Goal: Task Accomplishment & Management: Complete application form

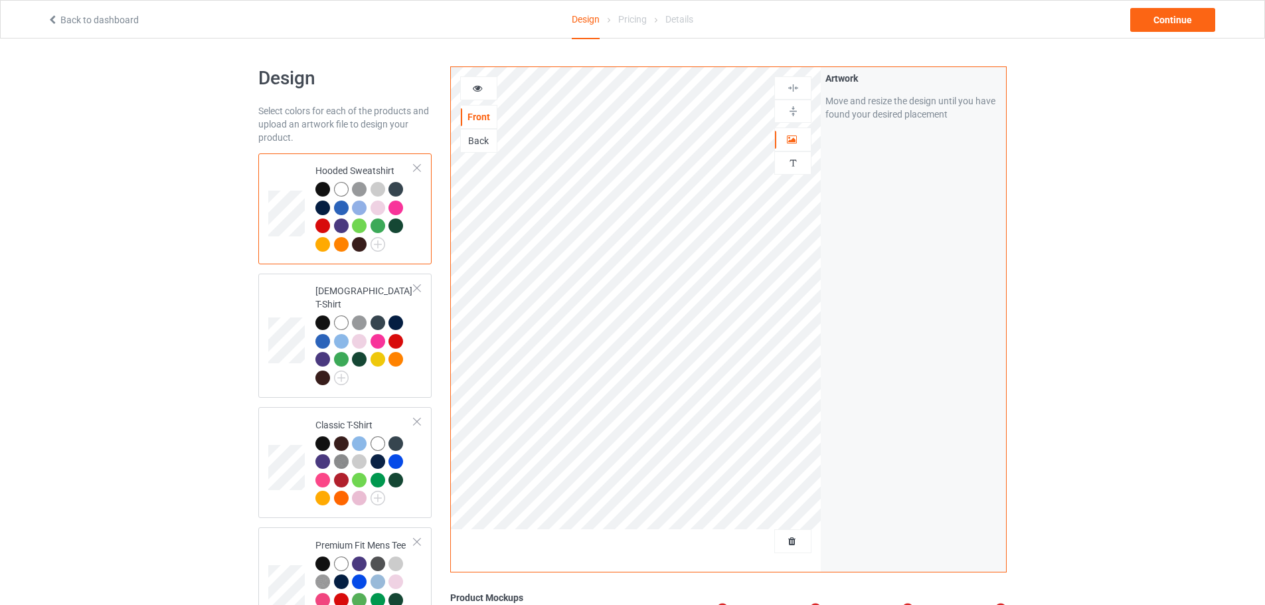
click at [64, 23] on link "Back to dashboard" at bounding box center [93, 20] width 92 height 11
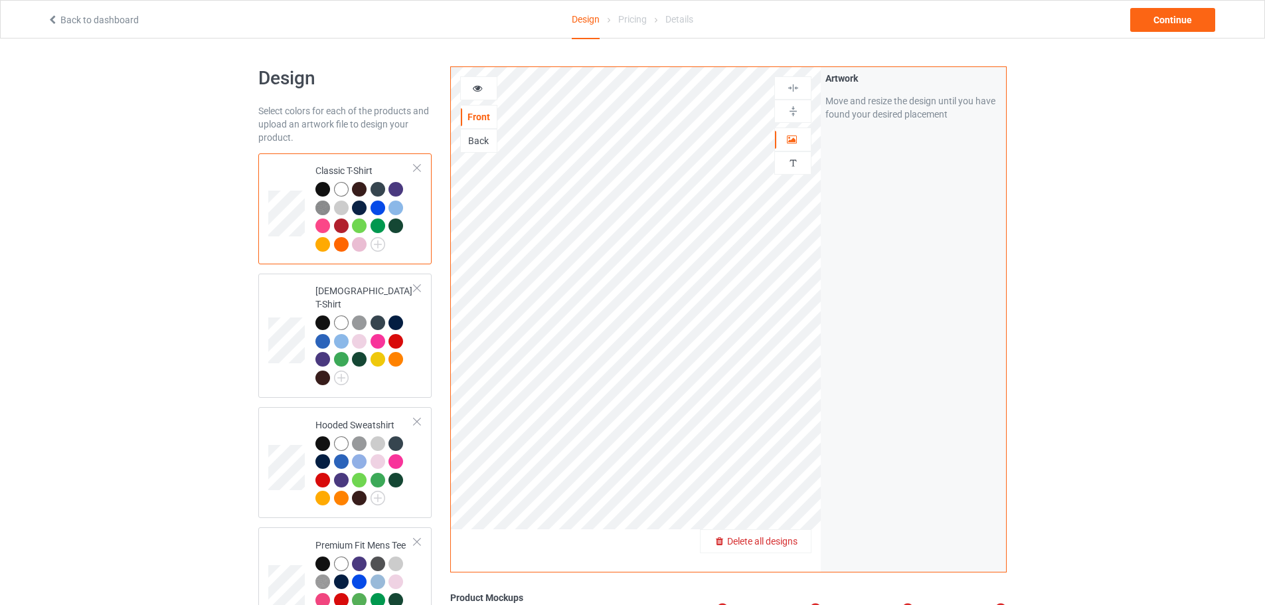
click at [783, 540] on span "Delete all designs" at bounding box center [762, 541] width 70 height 11
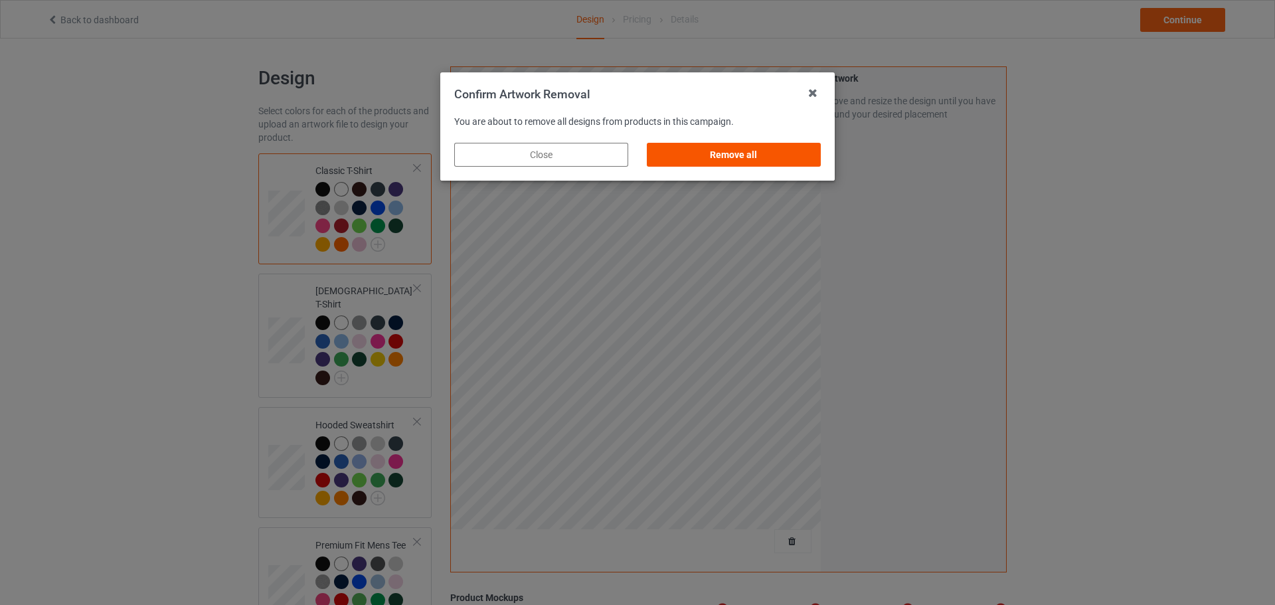
click at [767, 154] on div "Remove all" at bounding box center [734, 155] width 174 height 24
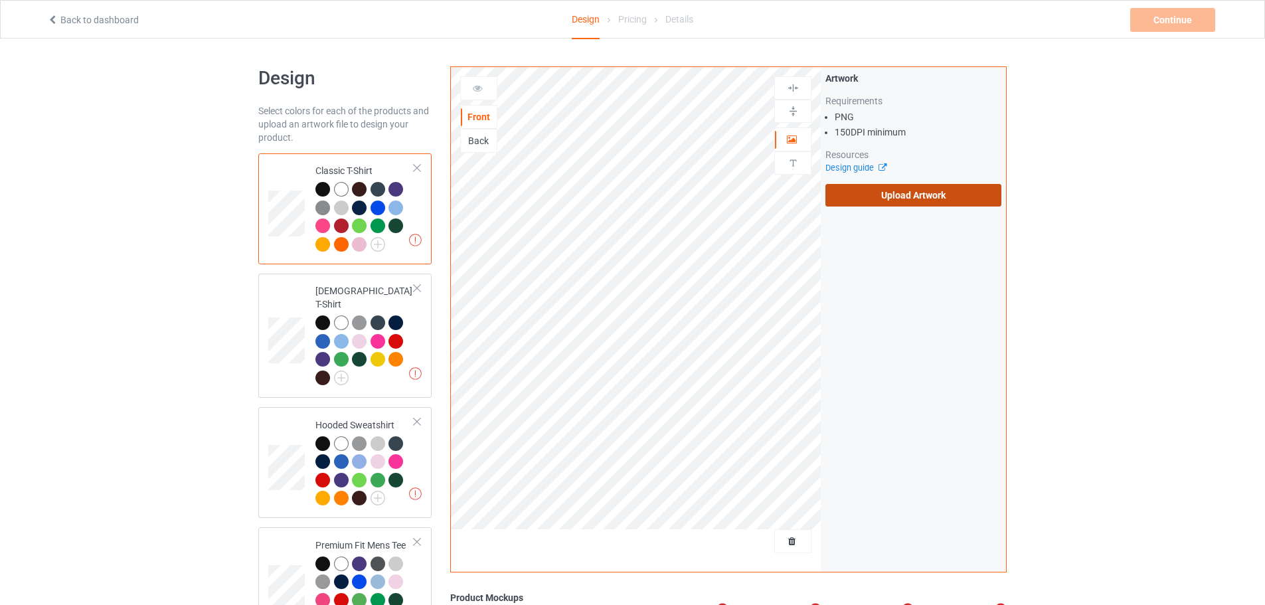
click at [930, 202] on label "Upload Artwork" at bounding box center [913, 195] width 176 height 23
click at [0, 0] on input "Upload Artwork" at bounding box center [0, 0] width 0 height 0
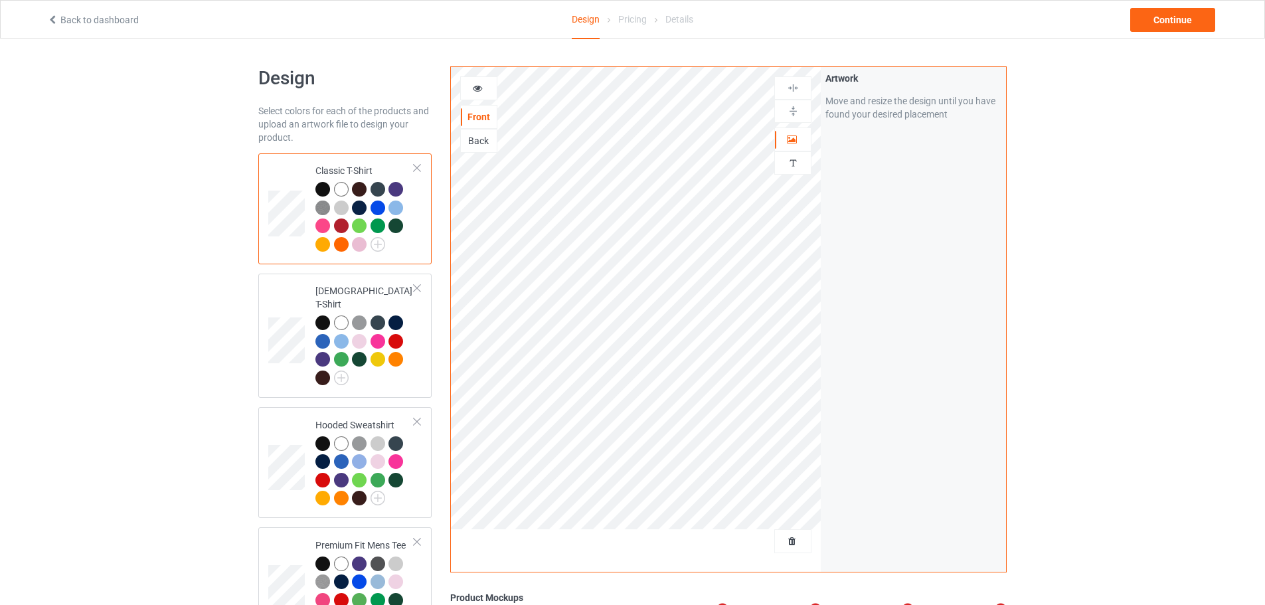
click at [489, 141] on div "Back" at bounding box center [479, 140] width 36 height 13
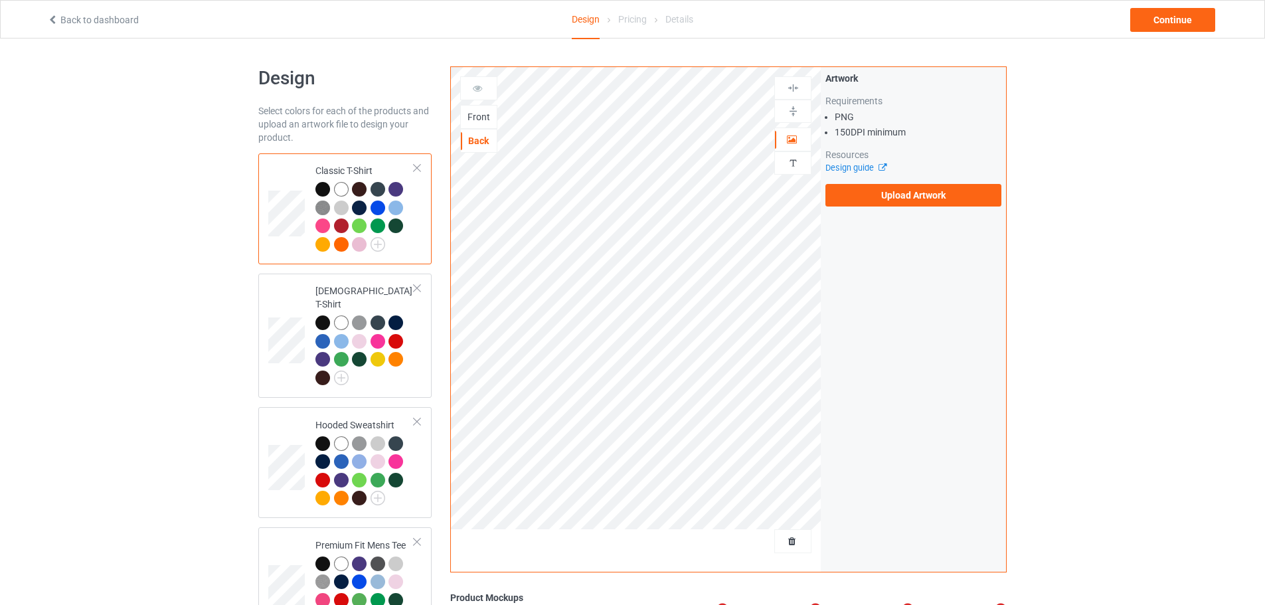
click at [479, 119] on div "Front" at bounding box center [479, 116] width 36 height 13
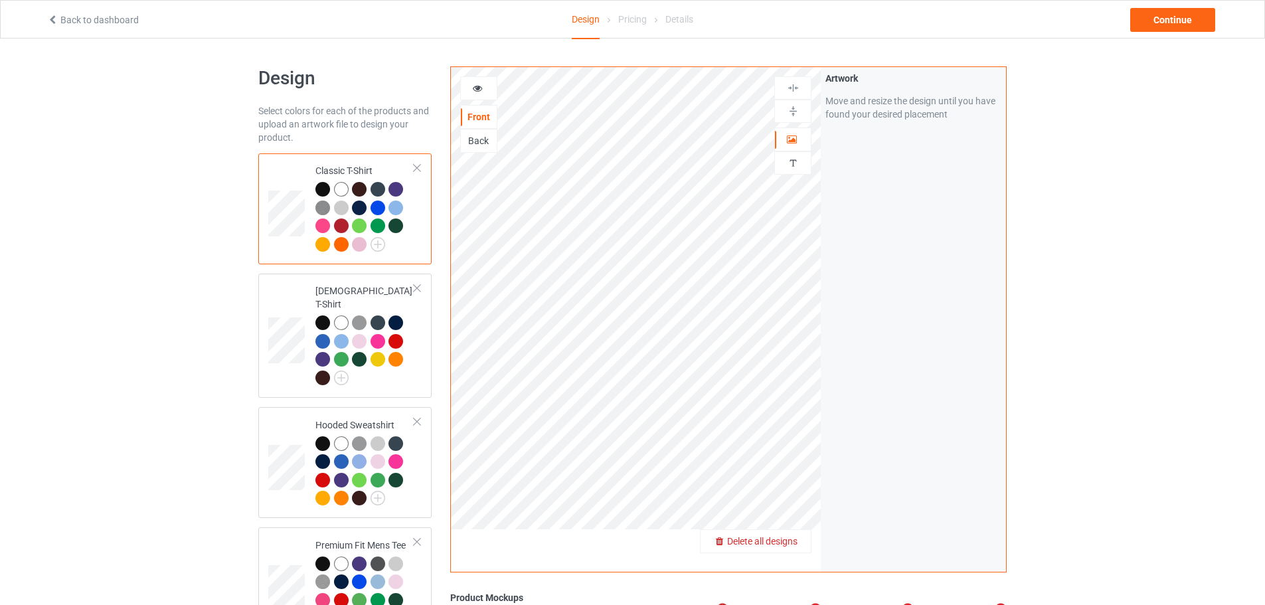
click at [793, 539] on span "Delete all designs" at bounding box center [762, 541] width 70 height 11
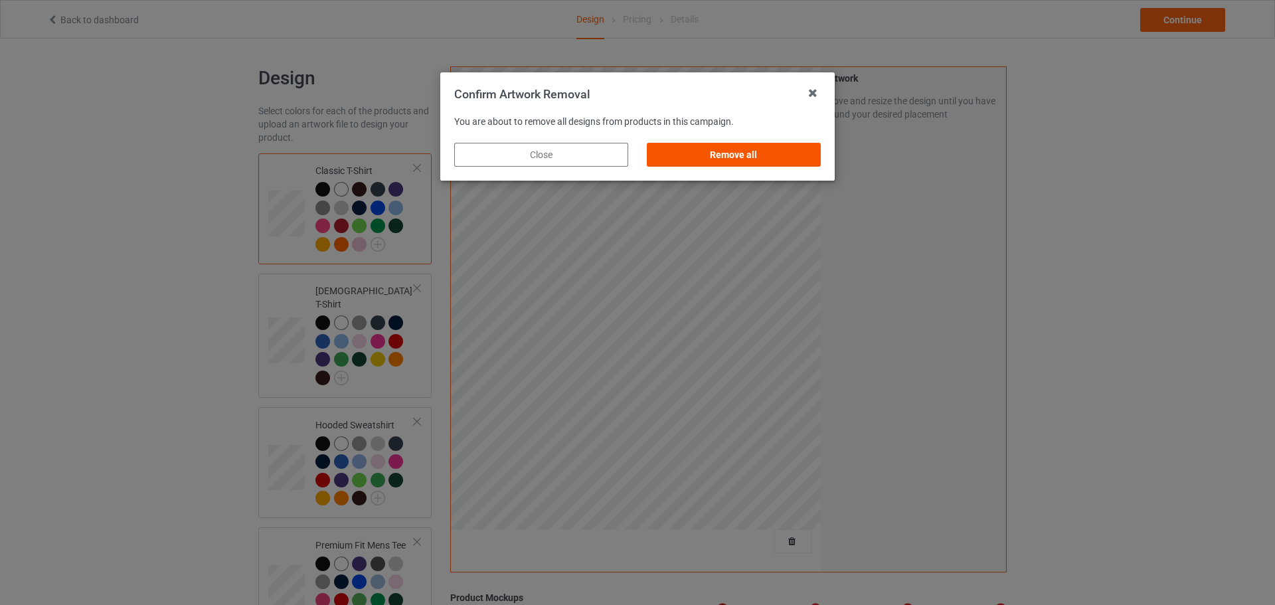
click at [755, 159] on div "Remove all" at bounding box center [734, 155] width 174 height 24
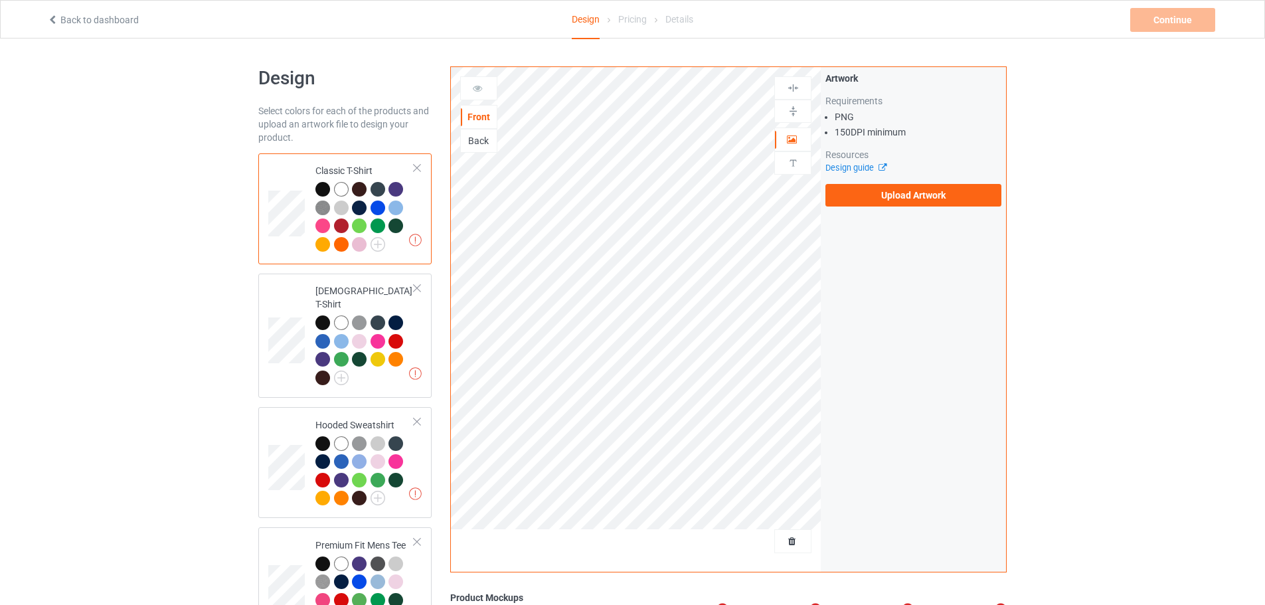
click at [473, 137] on div "Back" at bounding box center [479, 140] width 36 height 13
click at [945, 191] on label "Upload Artwork" at bounding box center [913, 195] width 176 height 23
click at [0, 0] on input "Upload Artwork" at bounding box center [0, 0] width 0 height 0
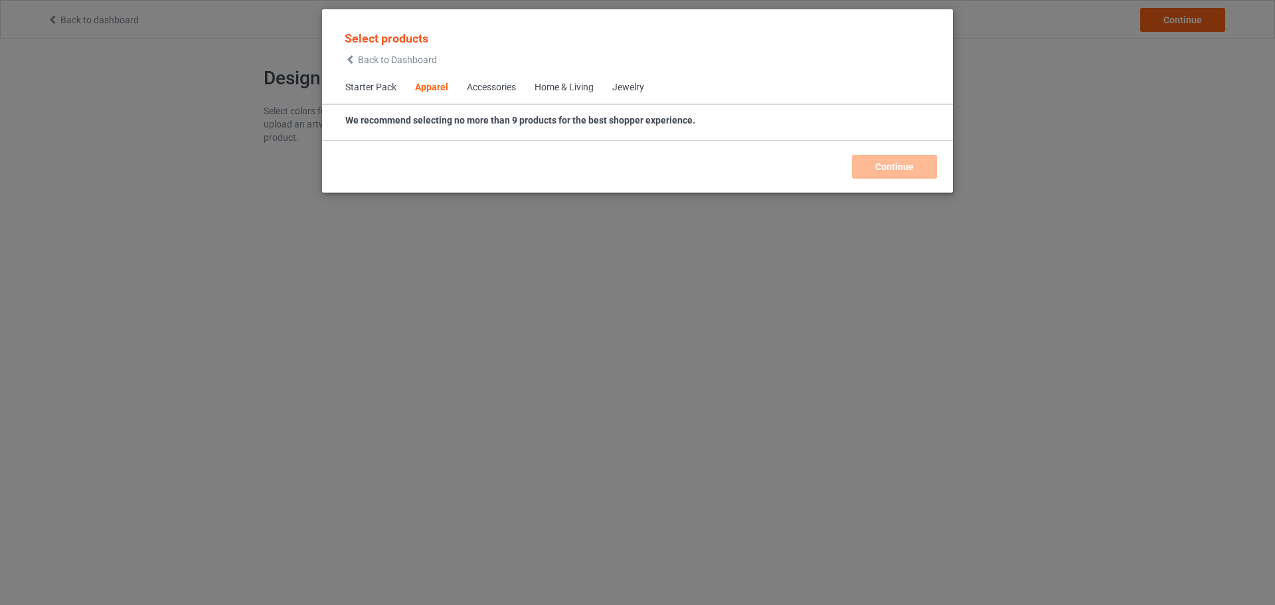
scroll to position [495, 0]
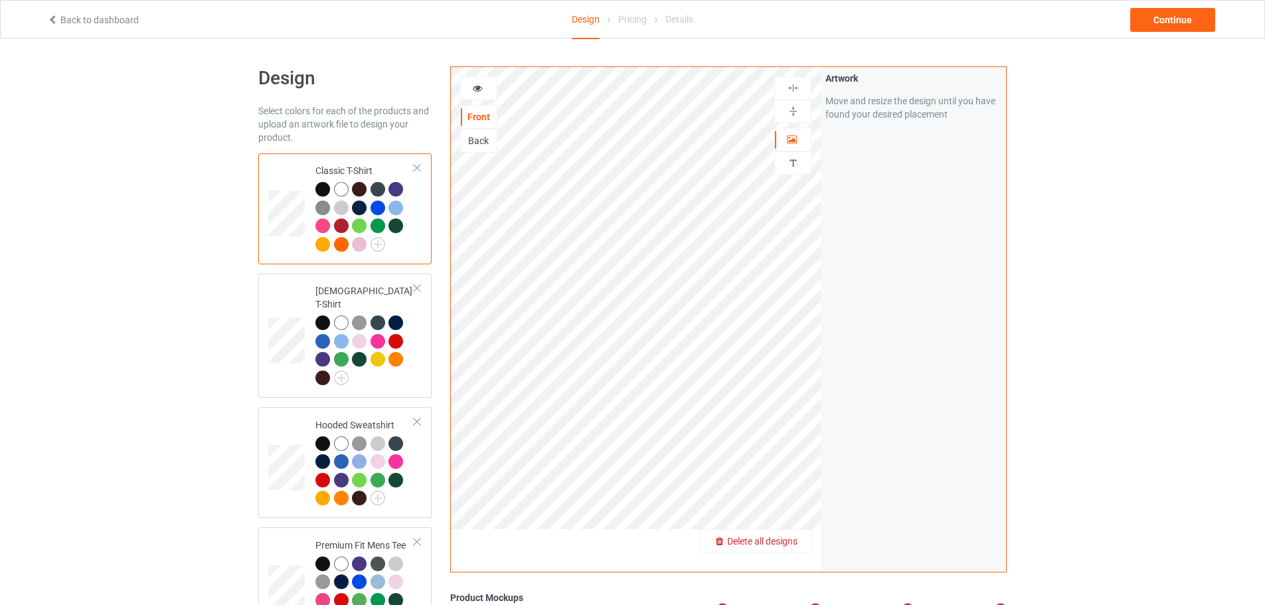
drag, startPoint x: 799, startPoint y: 535, endPoint x: 796, endPoint y: 542, distance: 7.4
click at [796, 542] on span "Delete all designs" at bounding box center [762, 541] width 70 height 11
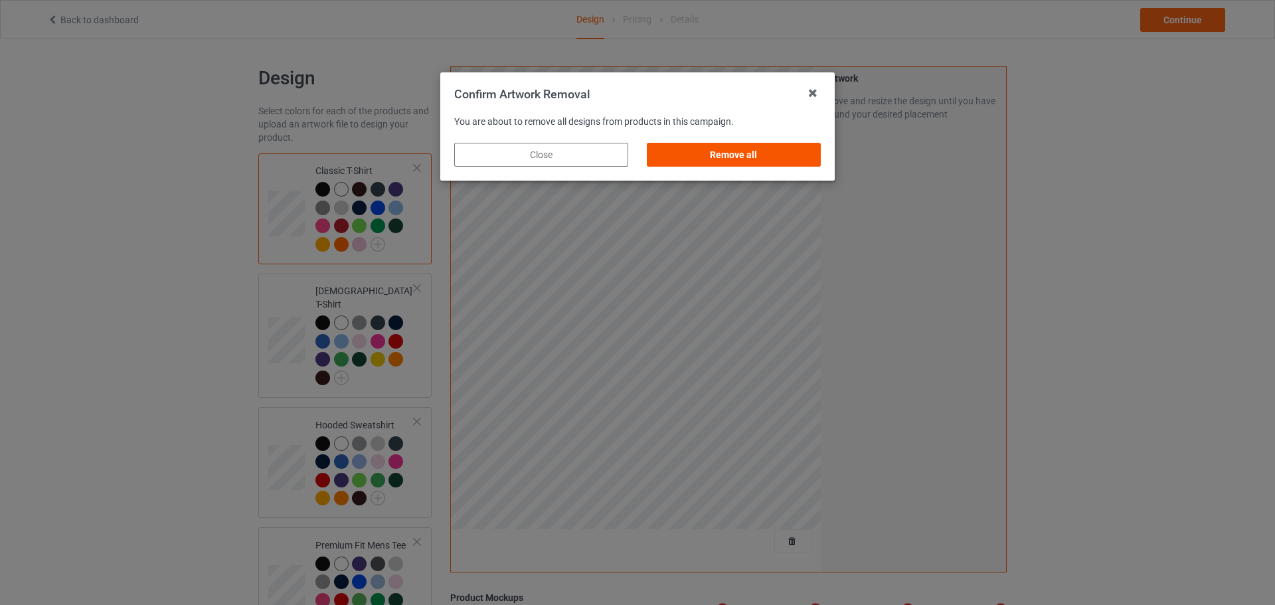
click at [724, 165] on div "Remove all" at bounding box center [734, 155] width 174 height 24
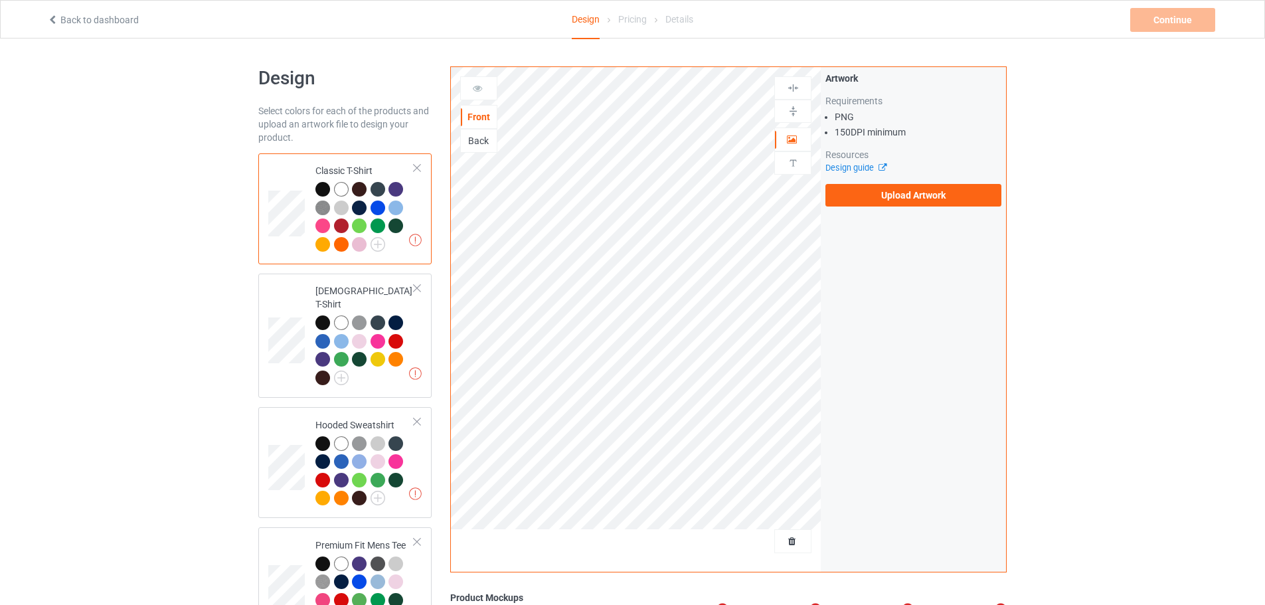
click at [477, 139] on div "Back" at bounding box center [479, 140] width 36 height 13
click at [936, 194] on label "Upload Artwork" at bounding box center [913, 195] width 176 height 23
click at [0, 0] on input "Upload Artwork" at bounding box center [0, 0] width 0 height 0
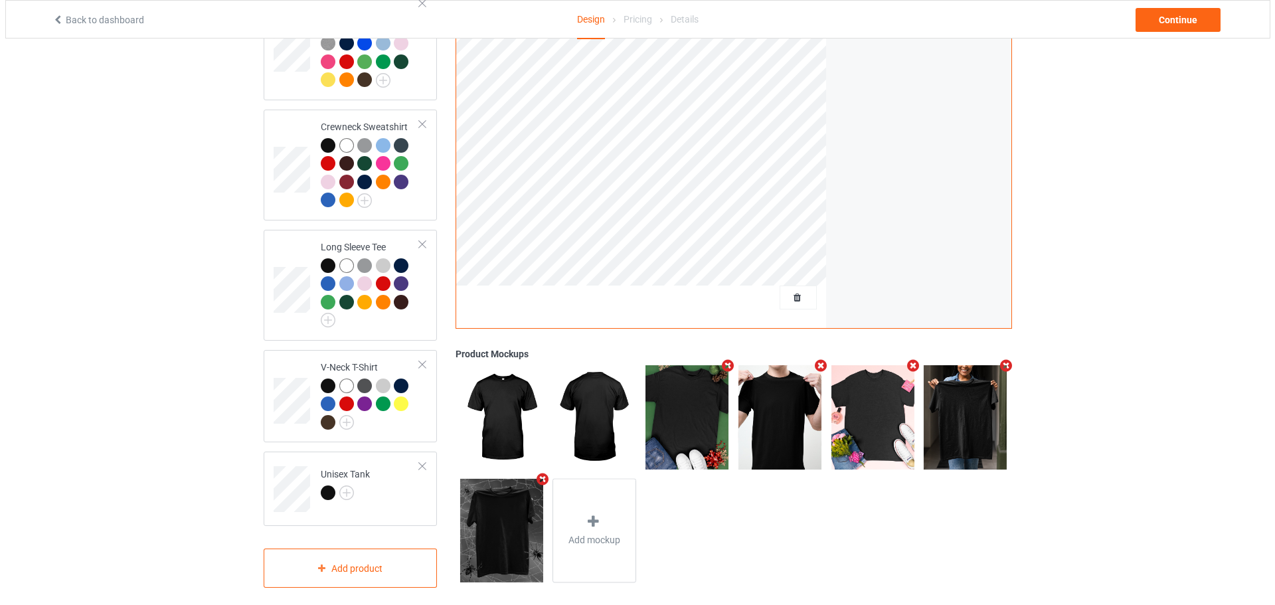
scroll to position [541, 0]
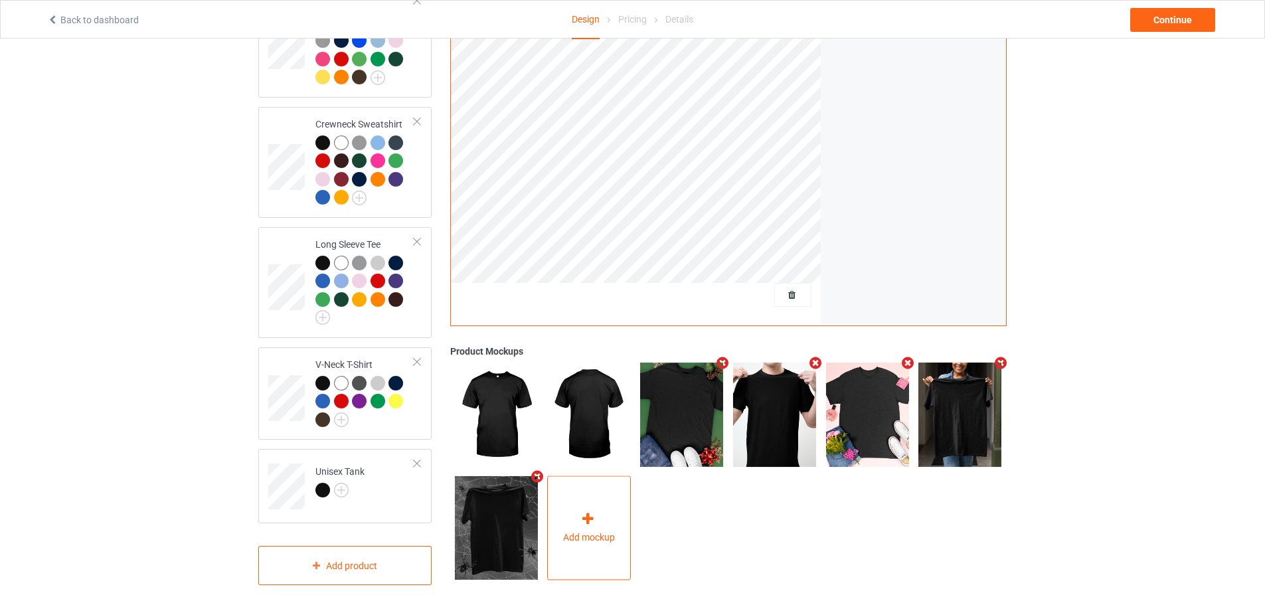
click at [629, 483] on div "Add mockup" at bounding box center [589, 528] width 84 height 104
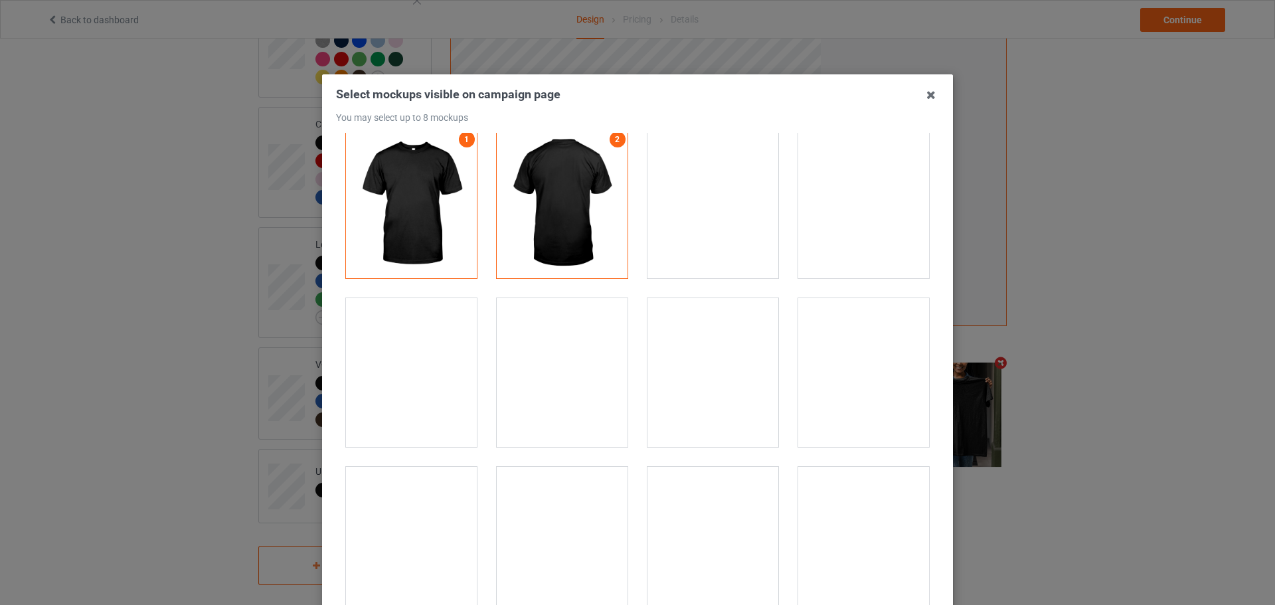
scroll to position [0, 0]
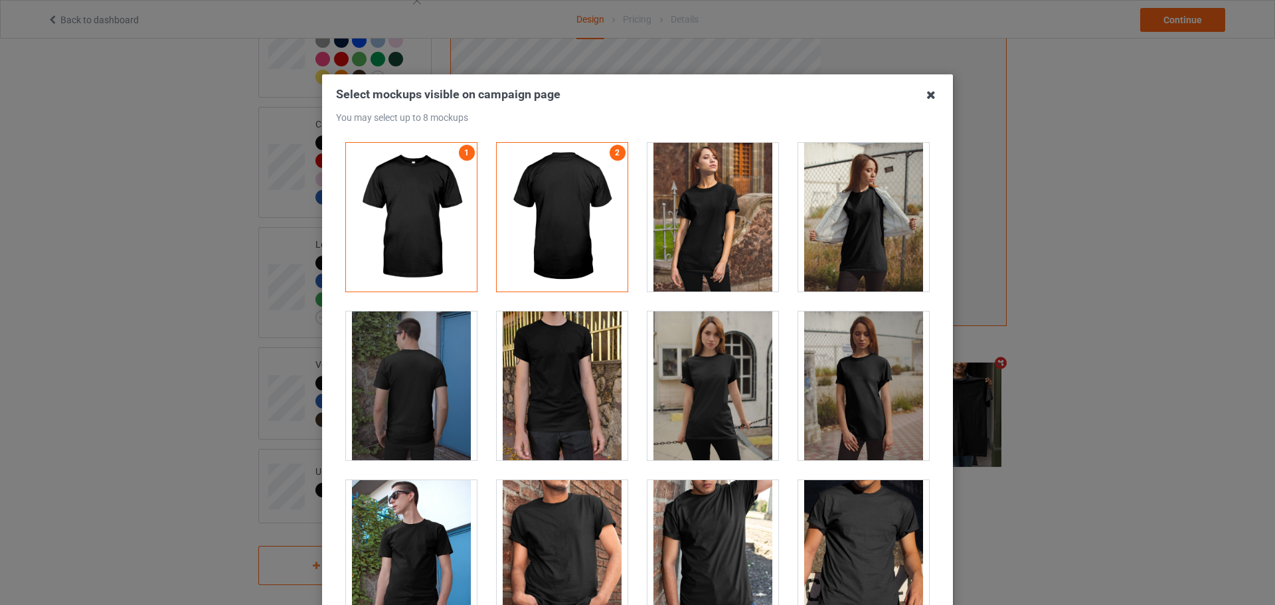
click at [932, 97] on icon at bounding box center [930, 94] width 21 height 21
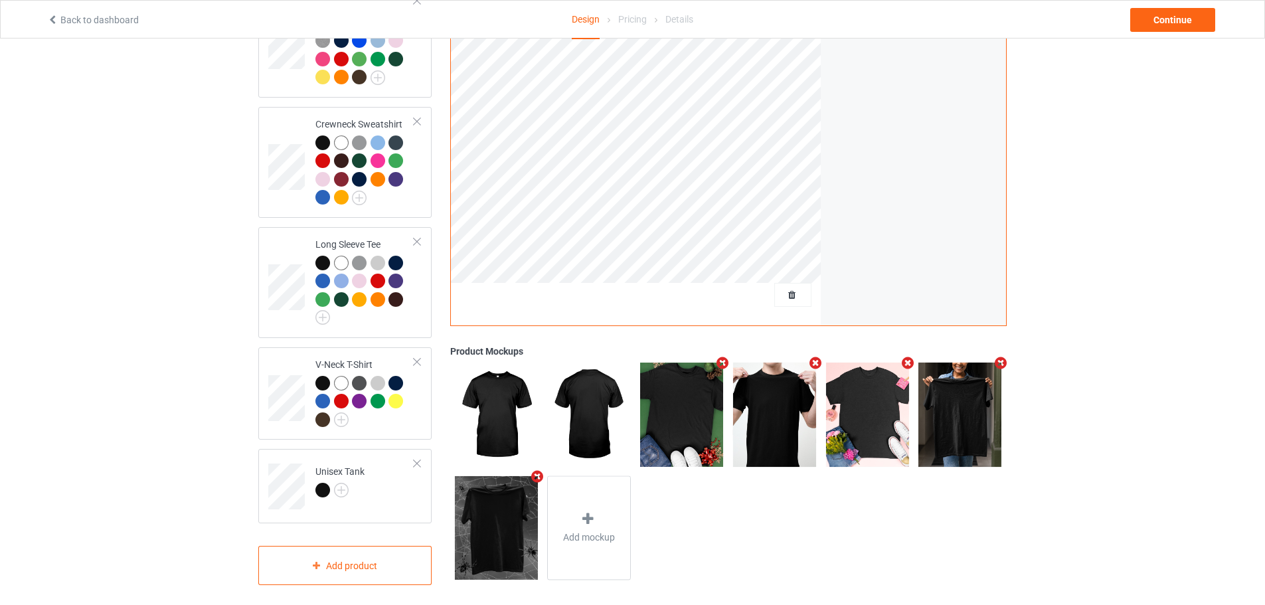
click at [535, 469] on icon "Remove mockup" at bounding box center [537, 476] width 17 height 14
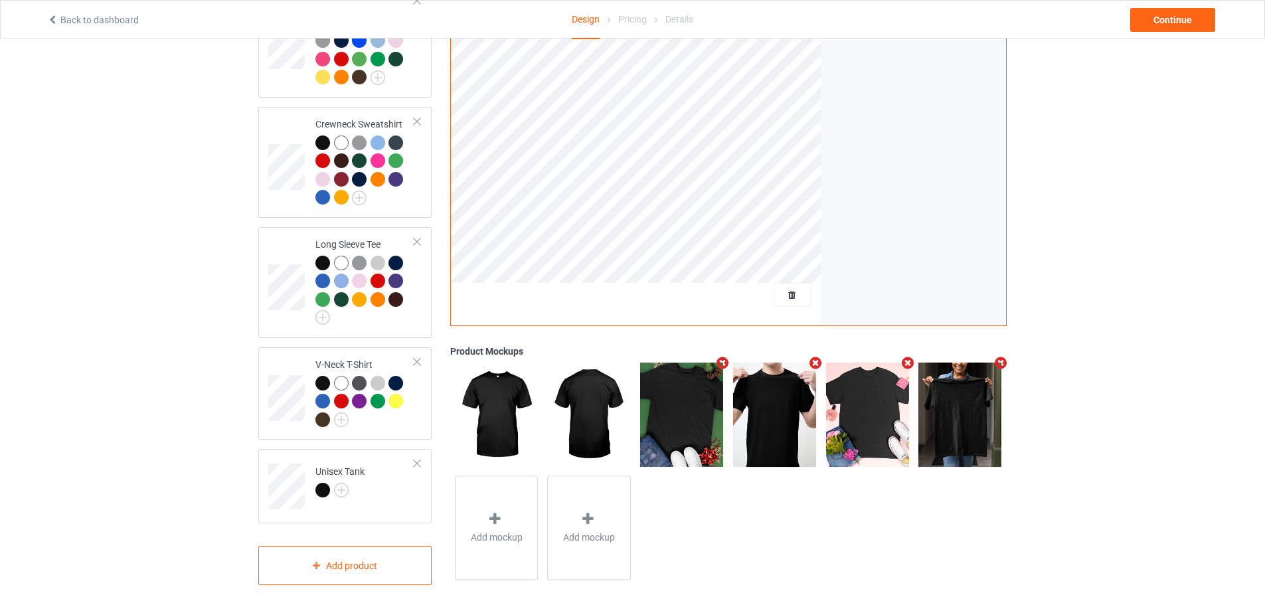
click at [725, 357] on icon "Remove mockup" at bounding box center [722, 364] width 17 height 14
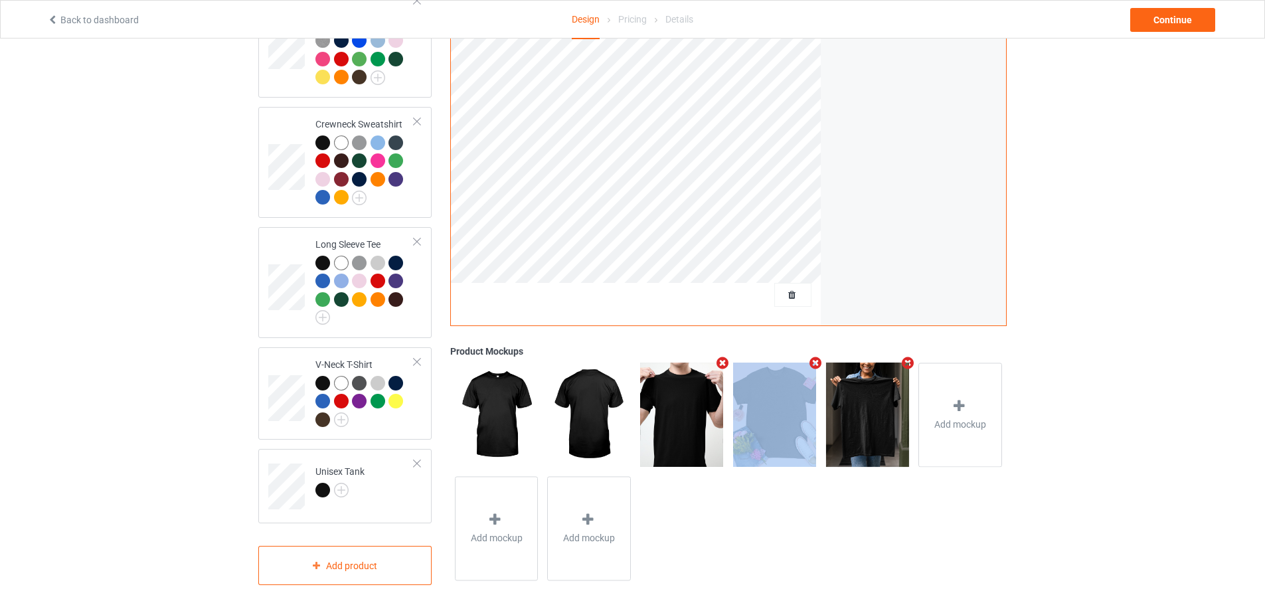
click at [725, 356] on icon "Remove mockup" at bounding box center [722, 363] width 17 height 14
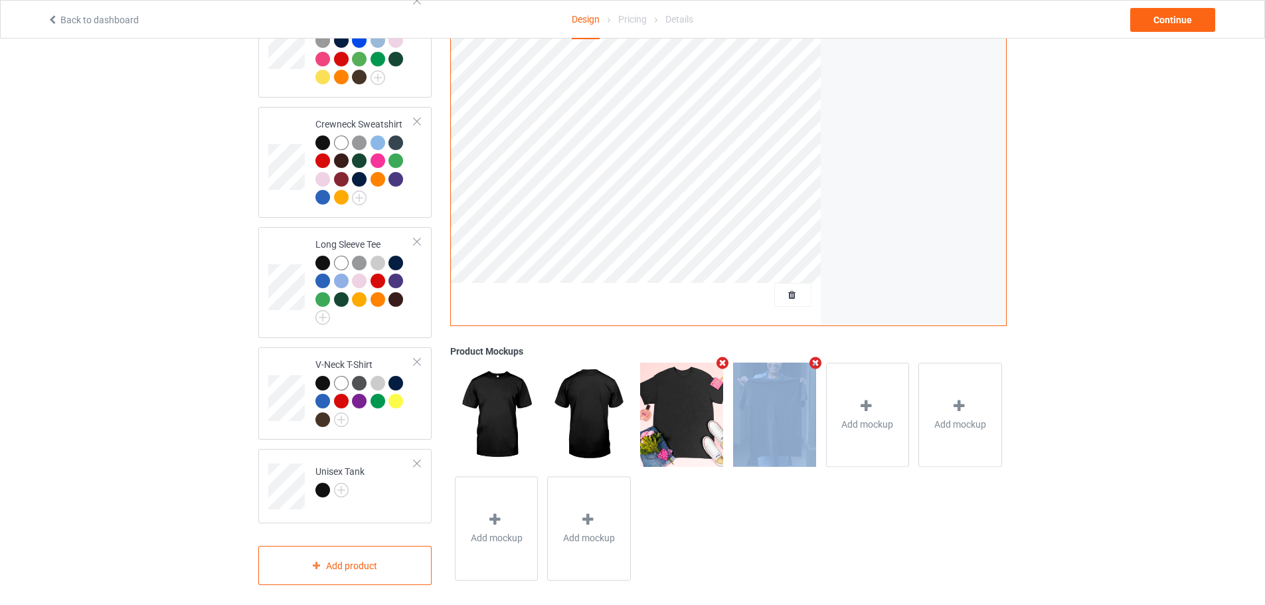
click at [725, 356] on icon "Remove mockup" at bounding box center [722, 363] width 17 height 14
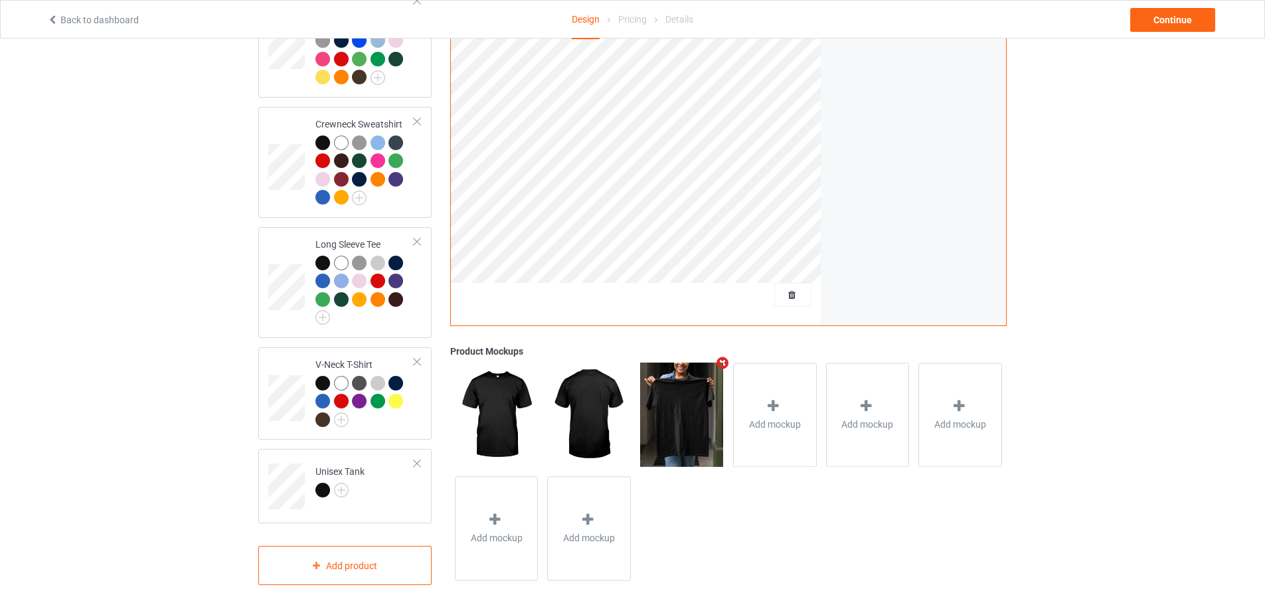
click at [725, 356] on icon "Remove mockup" at bounding box center [722, 363] width 17 height 14
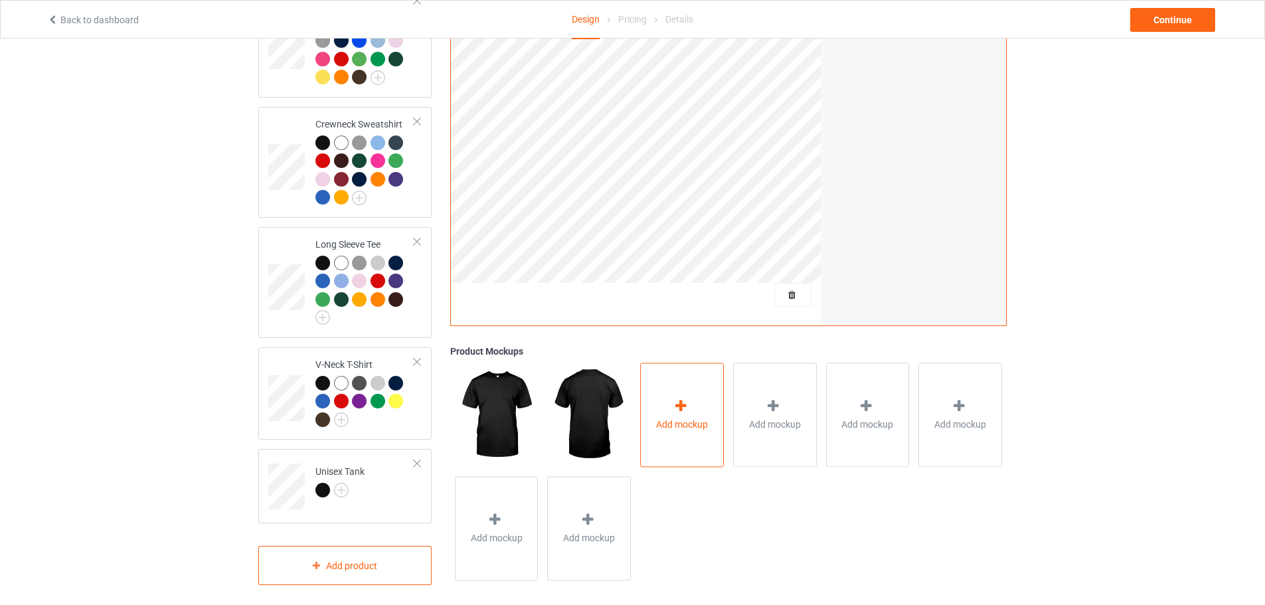
click at [684, 382] on div "Add mockup" at bounding box center [682, 415] width 84 height 104
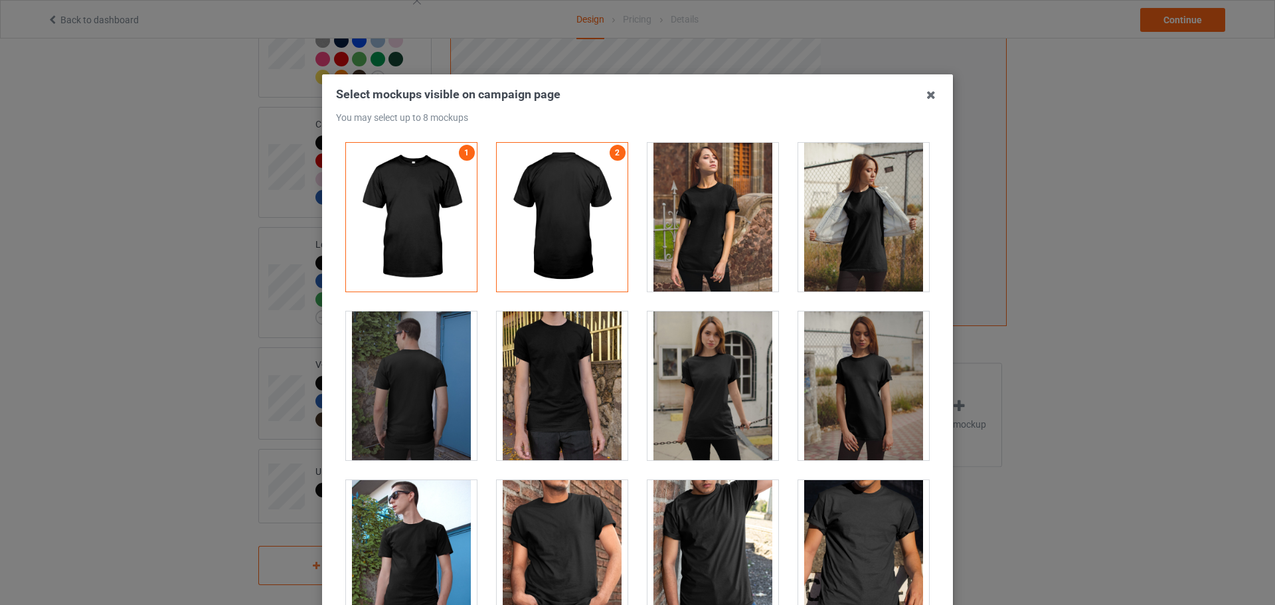
click at [426, 370] on div at bounding box center [411, 385] width 131 height 149
click at [443, 187] on div at bounding box center [411, 217] width 131 height 149
click at [448, 163] on div at bounding box center [411, 217] width 131 height 149
click at [544, 177] on div at bounding box center [562, 217] width 131 height 149
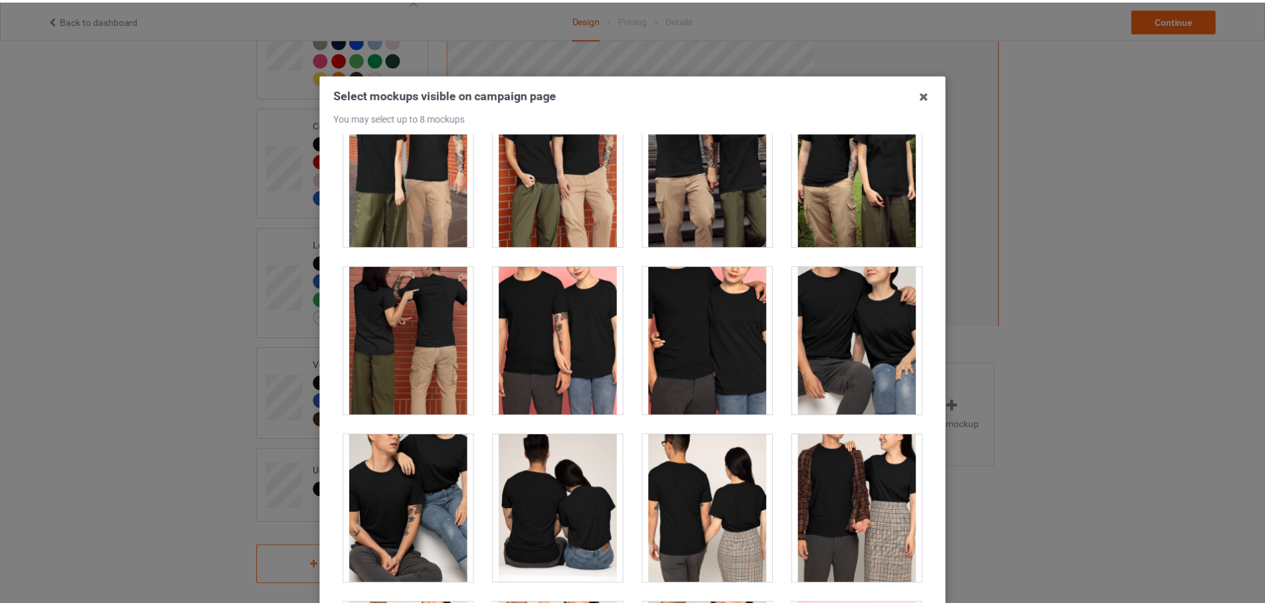
scroll to position [4781, 0]
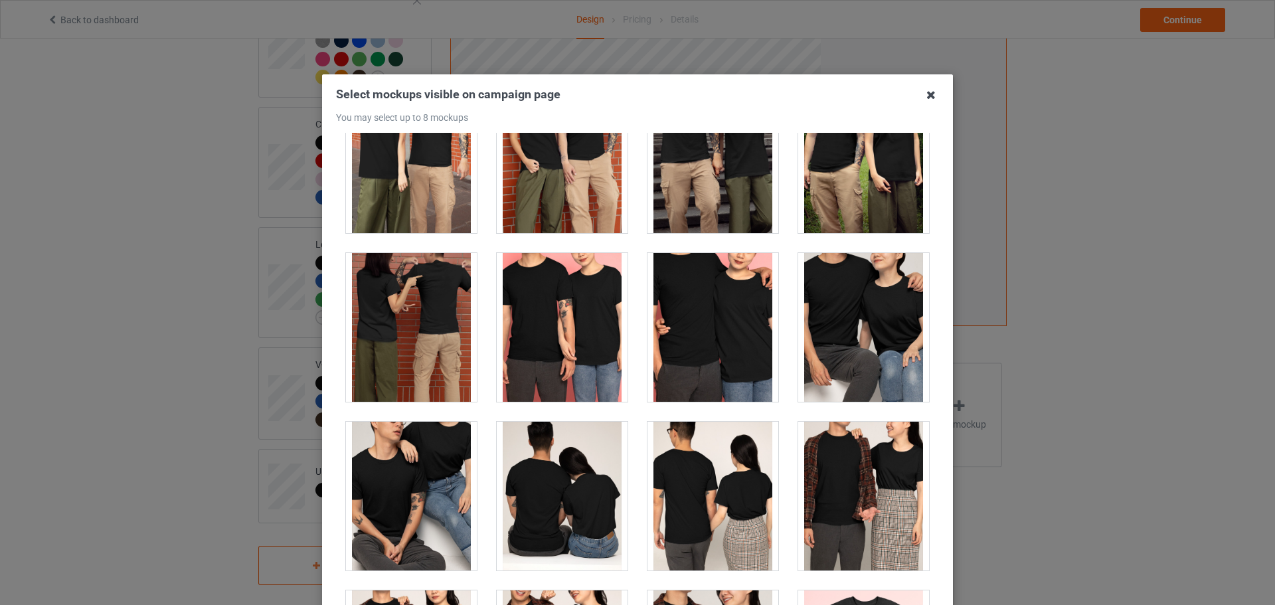
click at [925, 98] on icon at bounding box center [930, 94] width 21 height 21
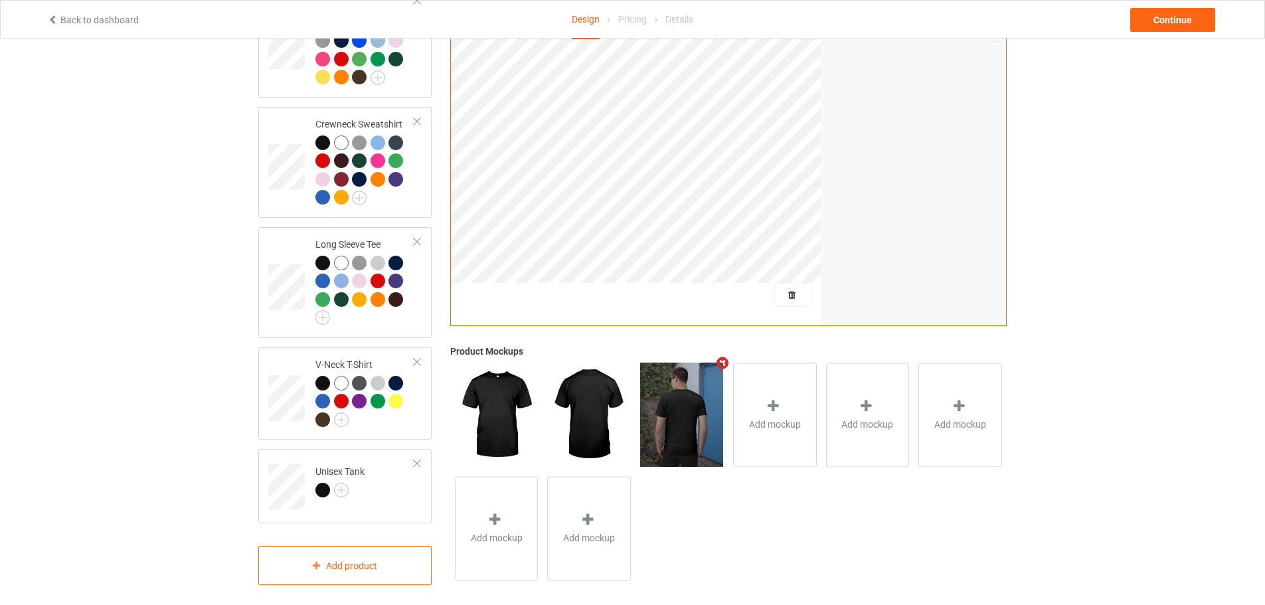
click at [717, 356] on icon "Remove mockup" at bounding box center [722, 363] width 17 height 14
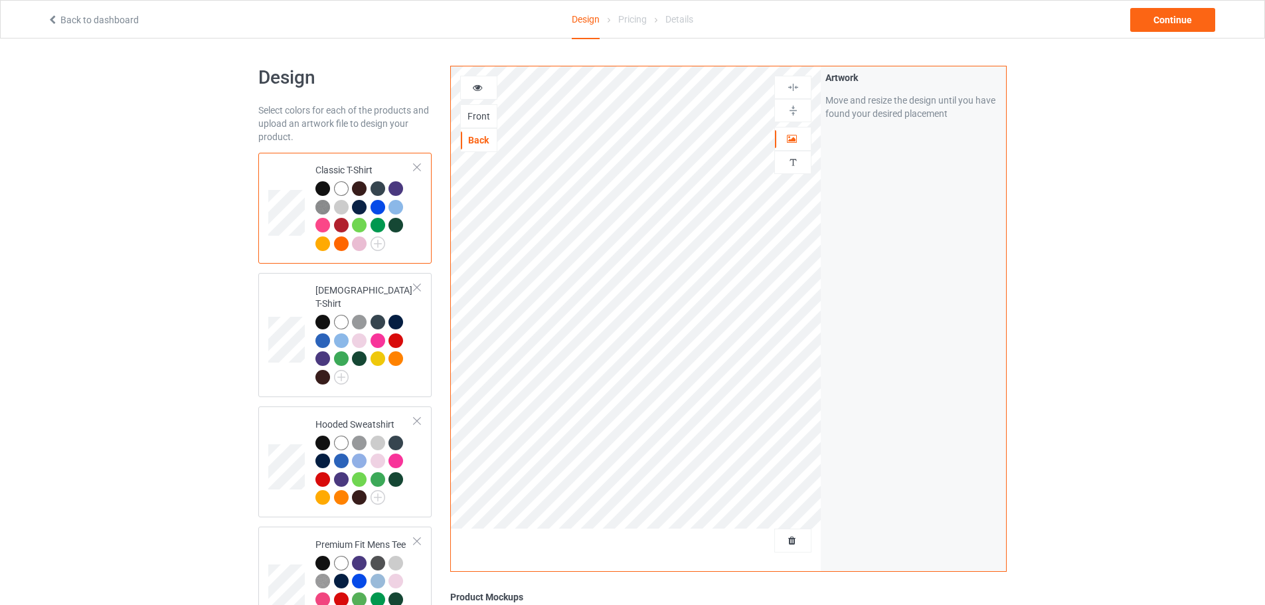
scroll to position [0, 0]
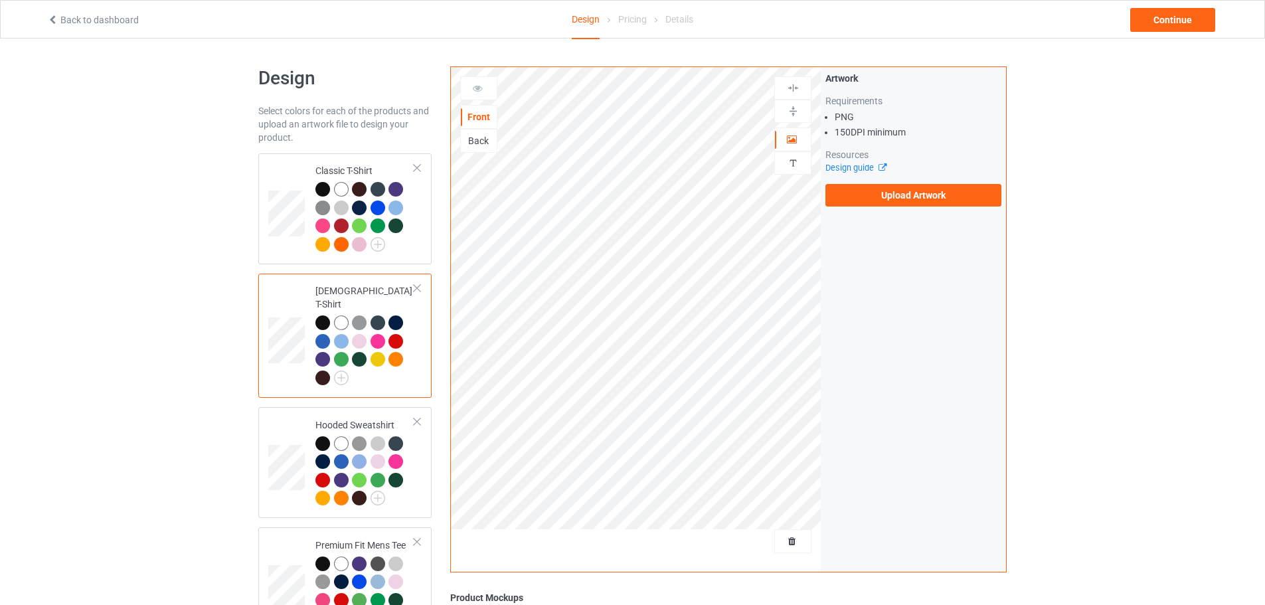
click at [486, 129] on div "Back" at bounding box center [478, 141] width 37 height 24
click at [477, 137] on div "Back" at bounding box center [479, 140] width 36 height 13
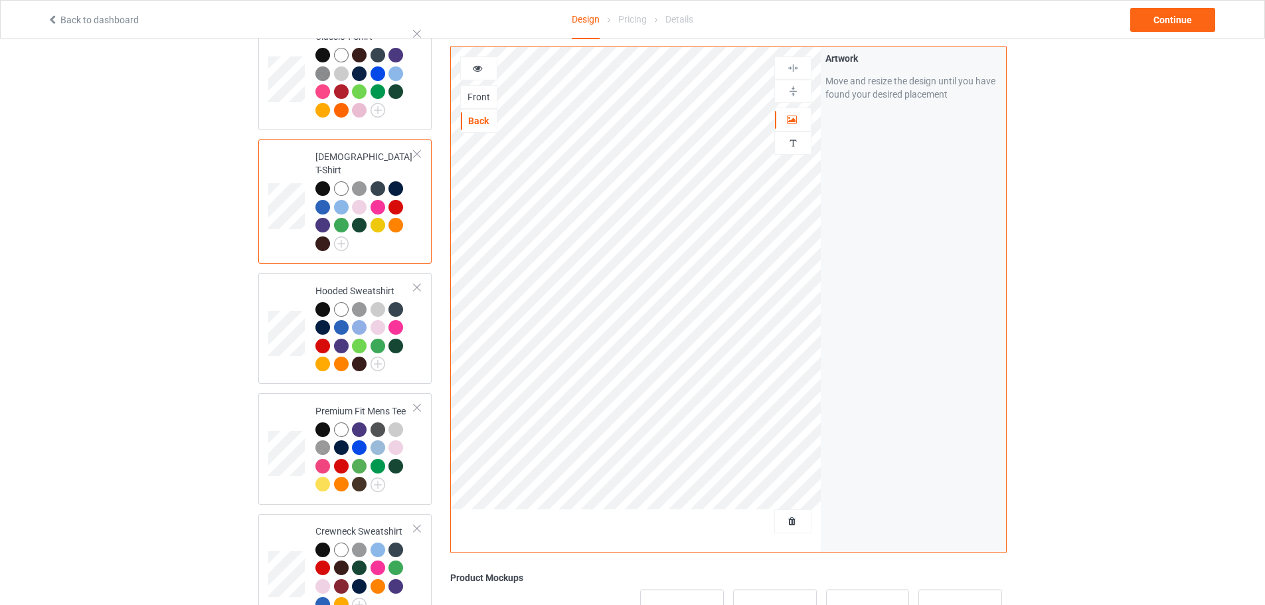
scroll to position [133, 0]
click at [310, 280] on td "Hooded Sweatshirt" at bounding box center [365, 330] width 114 height 100
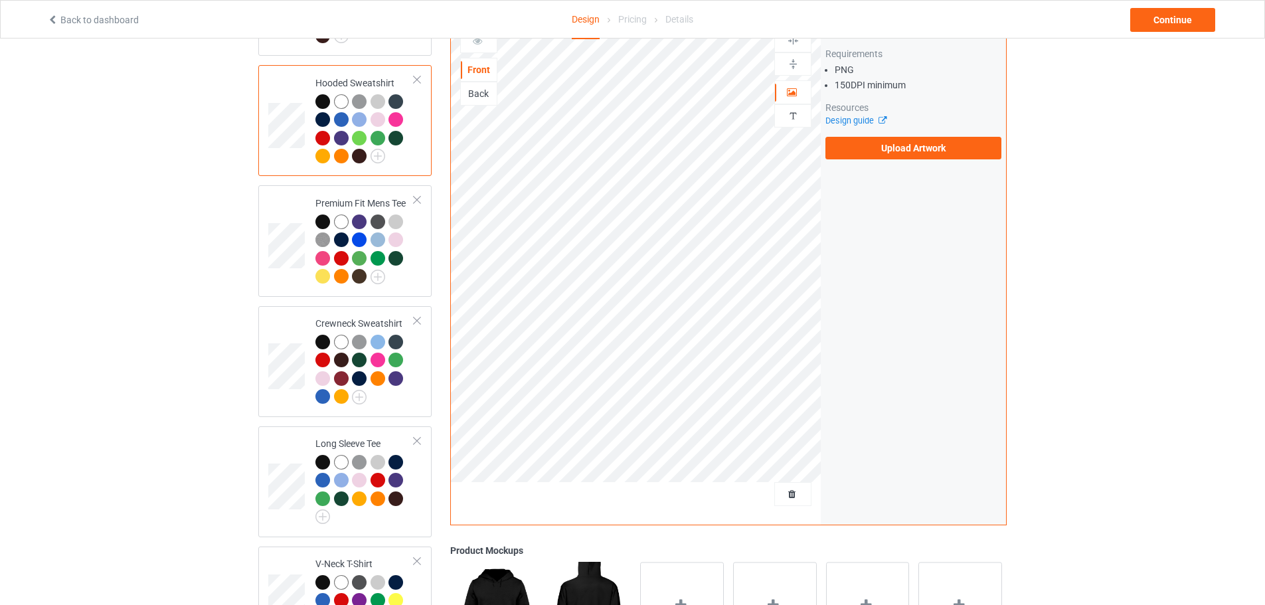
scroll to position [398, 0]
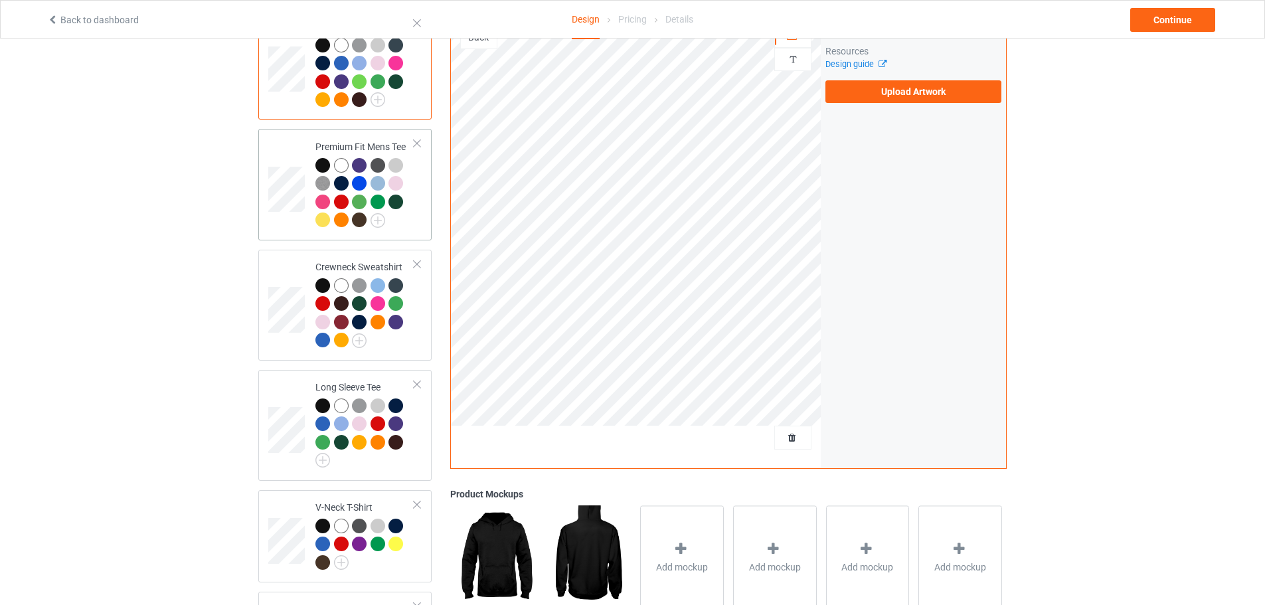
click at [299, 141] on td at bounding box center [288, 184] width 40 height 100
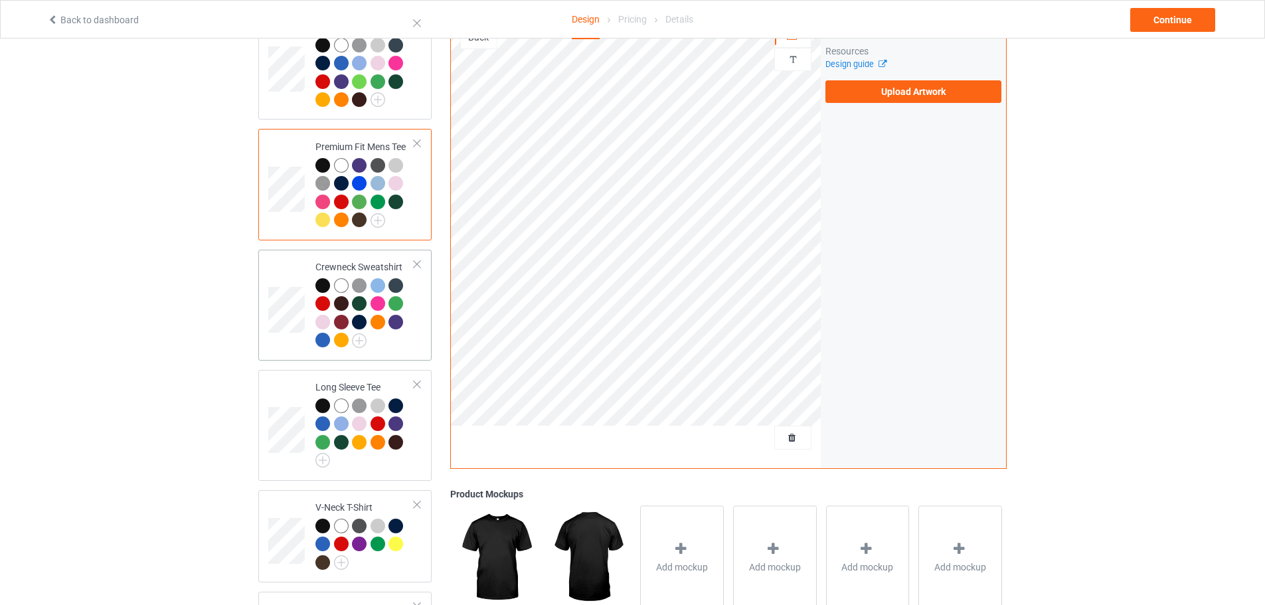
click at [291, 255] on td at bounding box center [288, 305] width 40 height 100
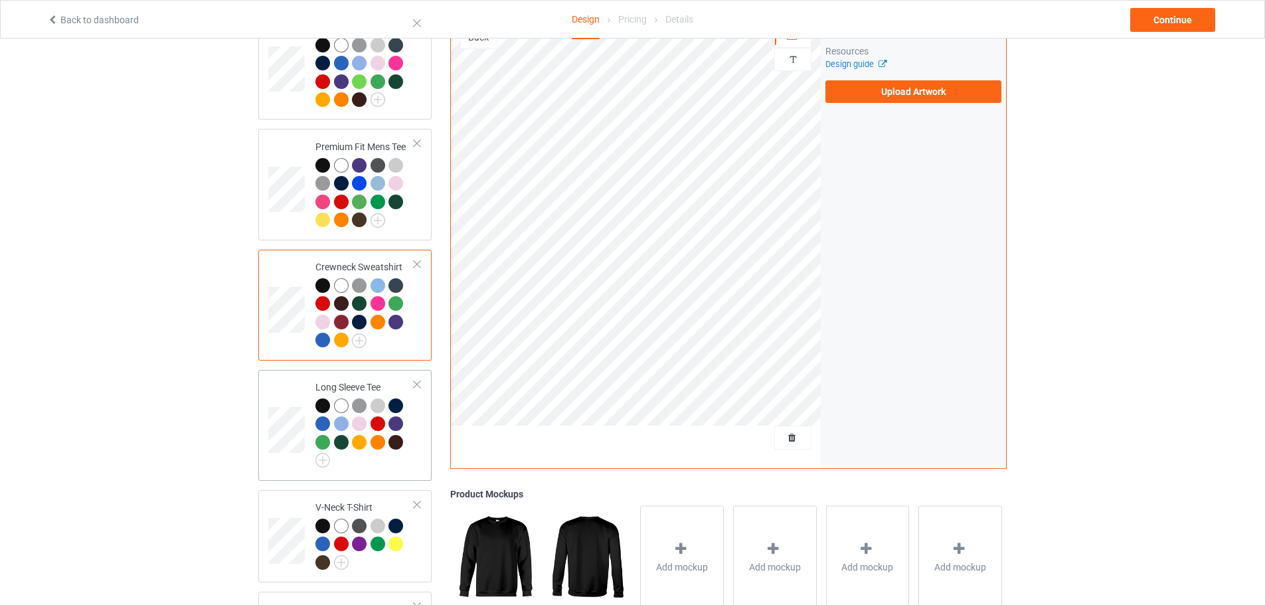
click at [273, 376] on td at bounding box center [288, 425] width 40 height 100
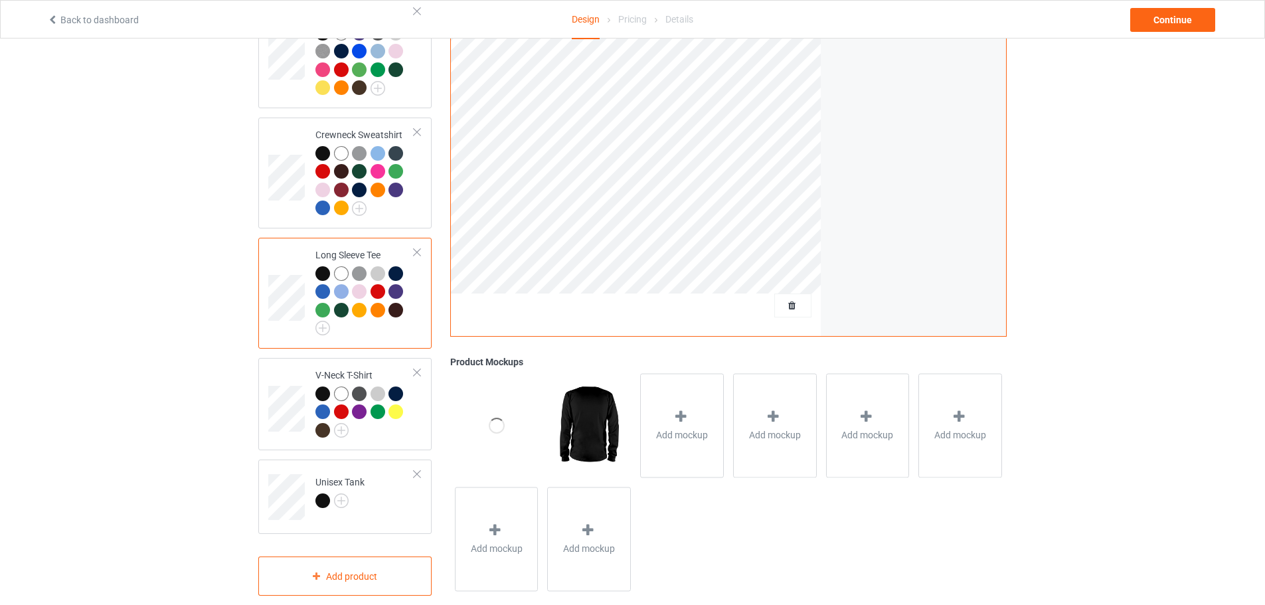
scroll to position [531, 0]
click at [284, 371] on td at bounding box center [288, 404] width 40 height 82
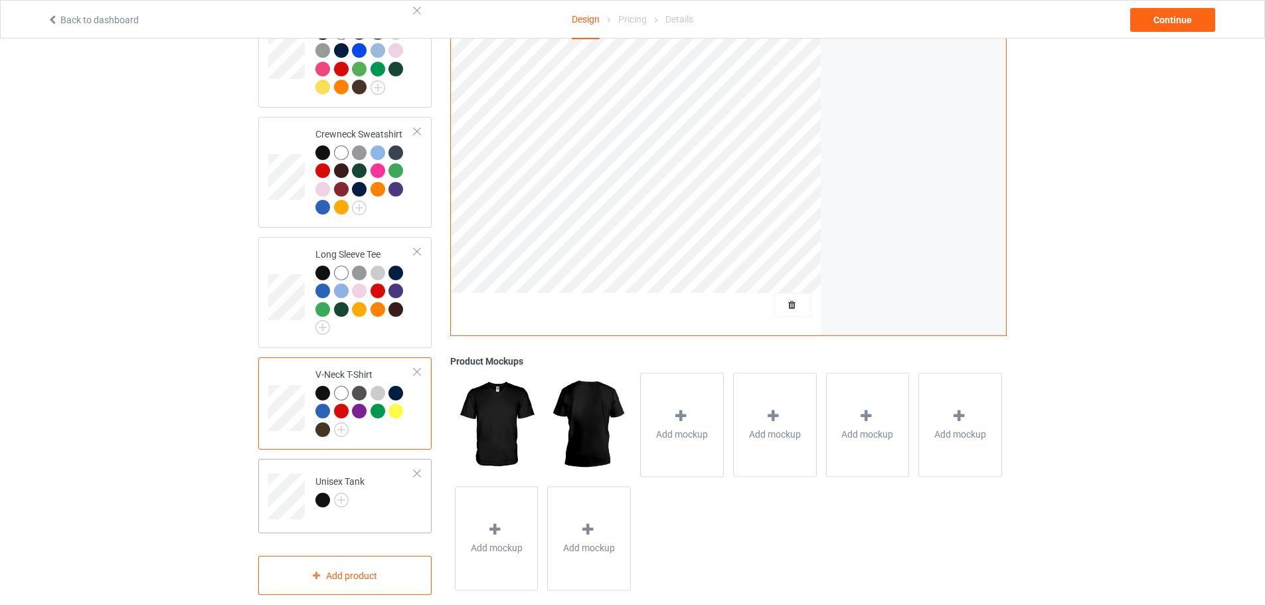
click at [299, 464] on td at bounding box center [288, 491] width 40 height 55
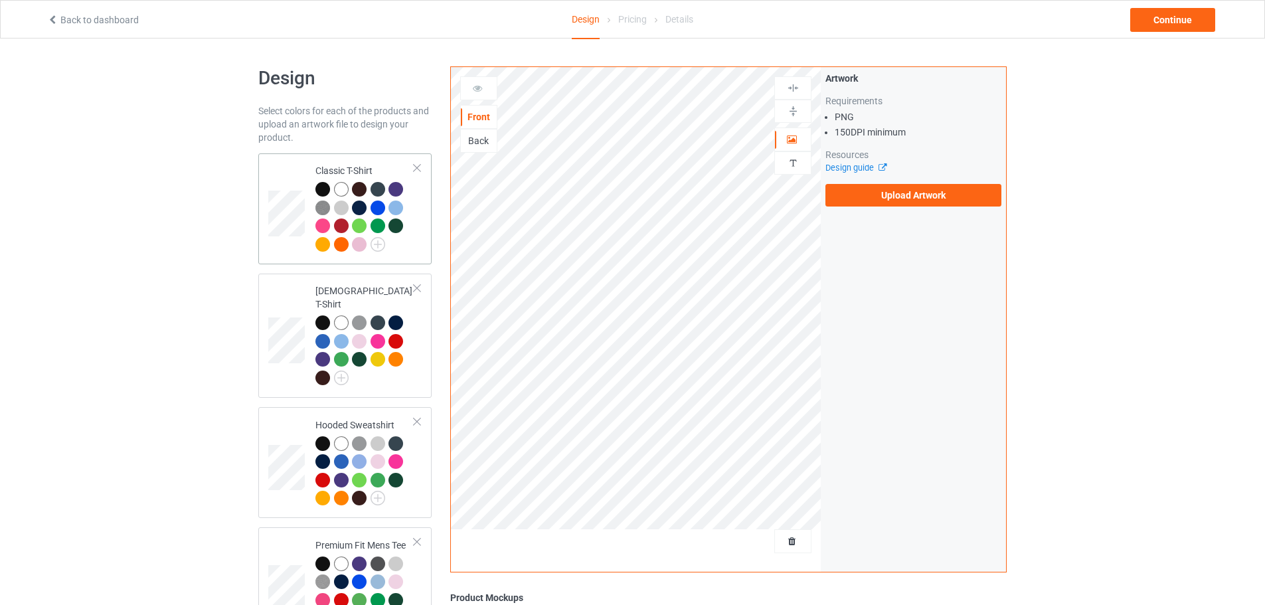
click at [295, 162] on td at bounding box center [288, 209] width 40 height 100
click at [473, 133] on div "Back" at bounding box center [478, 141] width 37 height 24
click at [480, 143] on div "Back" at bounding box center [479, 140] width 36 height 13
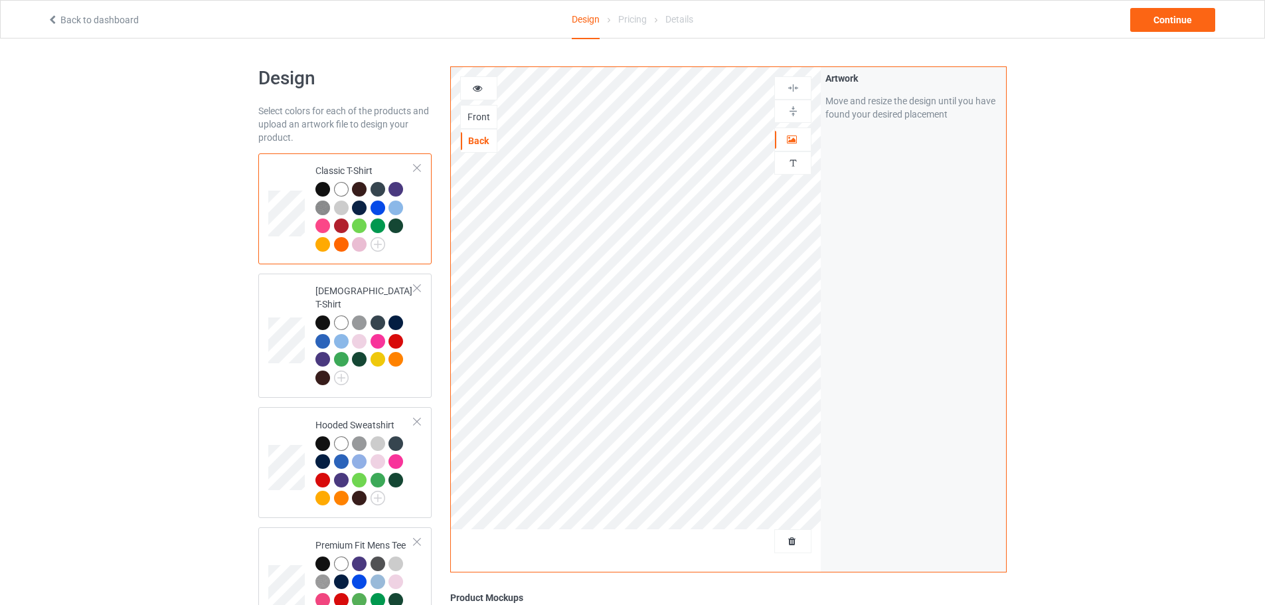
click at [485, 90] on div at bounding box center [479, 88] width 36 height 13
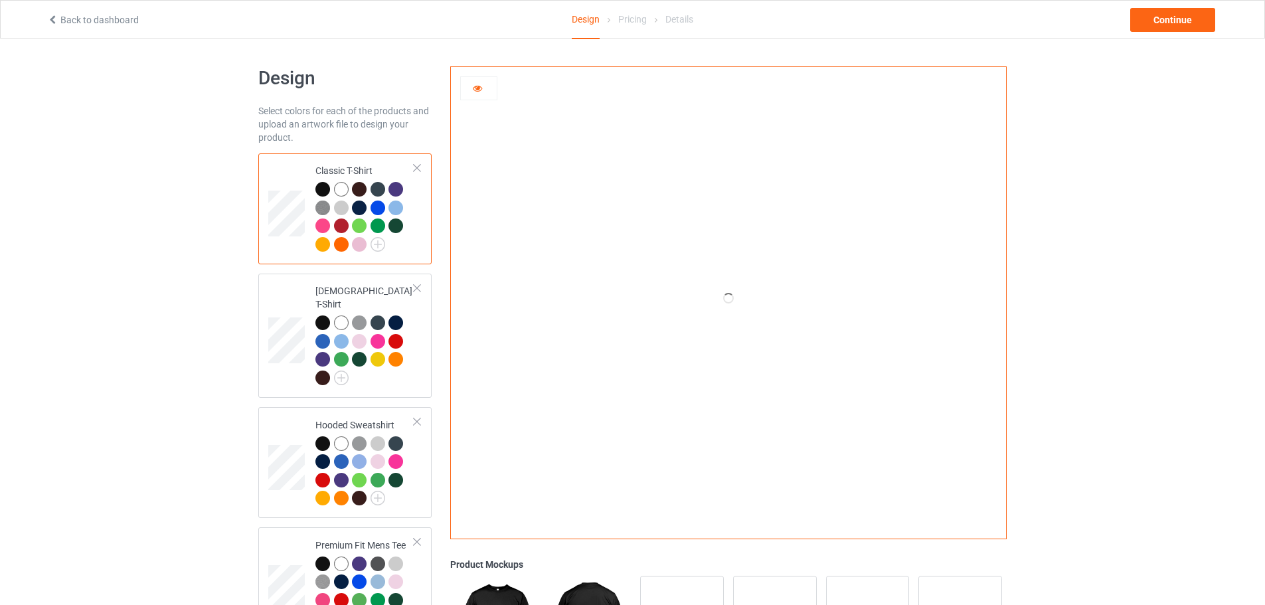
click at [485, 90] on div at bounding box center [479, 88] width 36 height 13
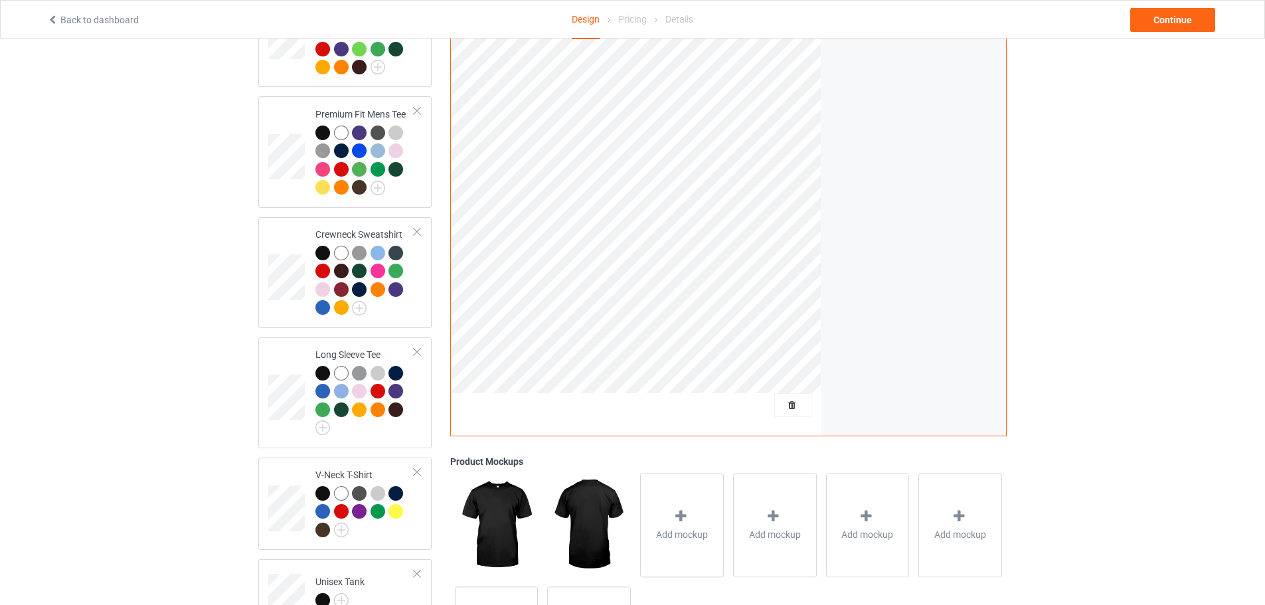
scroll to position [541, 0]
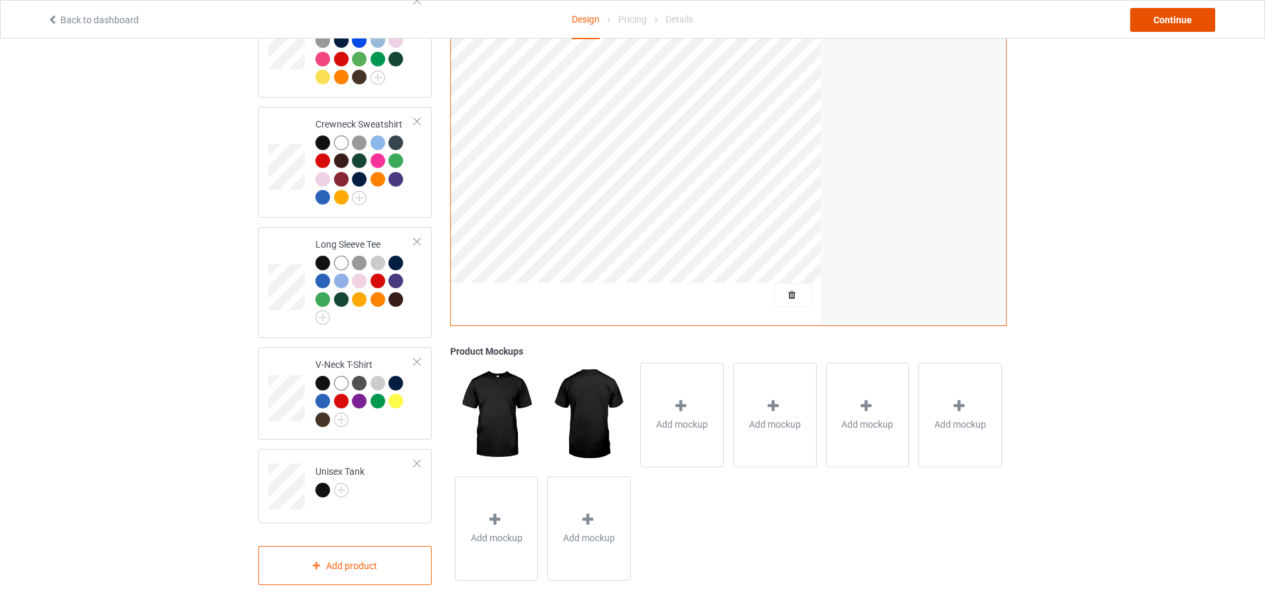
click at [1173, 17] on div "Continue" at bounding box center [1172, 20] width 85 height 24
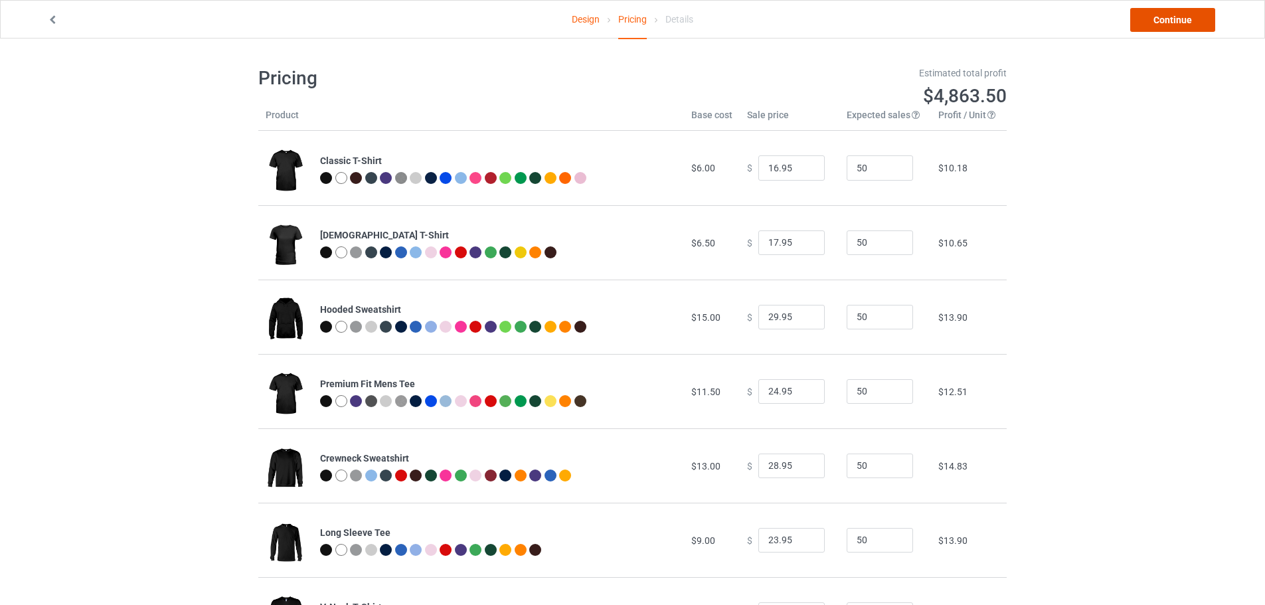
click at [1169, 19] on link "Continue" at bounding box center [1172, 20] width 85 height 24
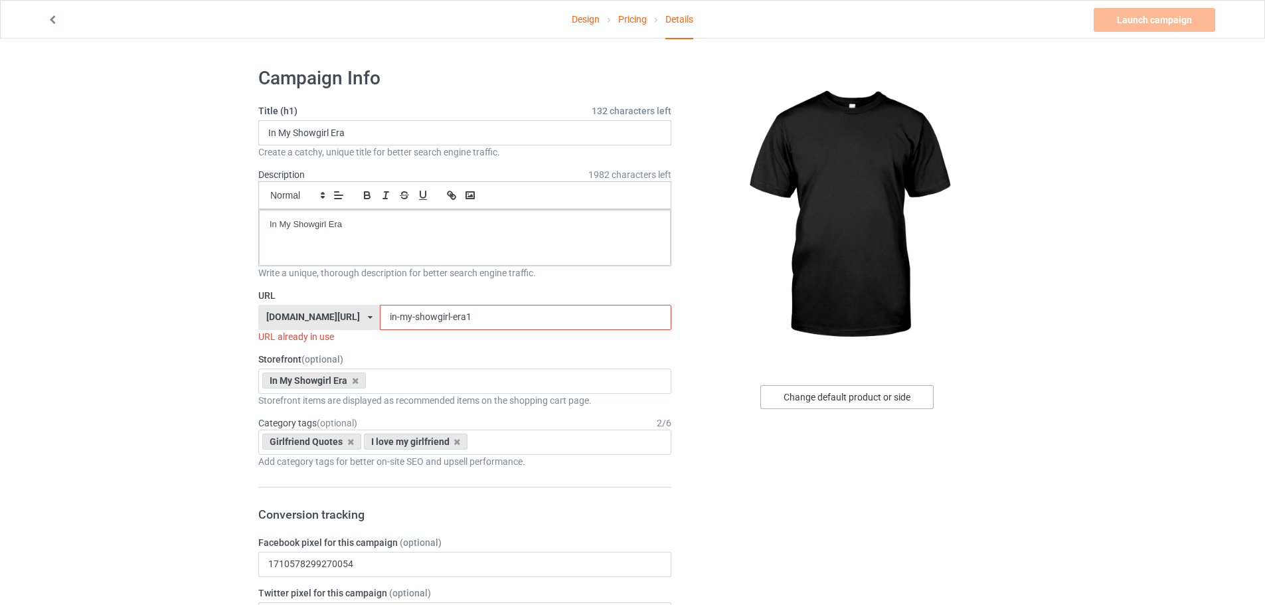
click at [851, 397] on div "Change default product or side" at bounding box center [846, 397] width 173 height 24
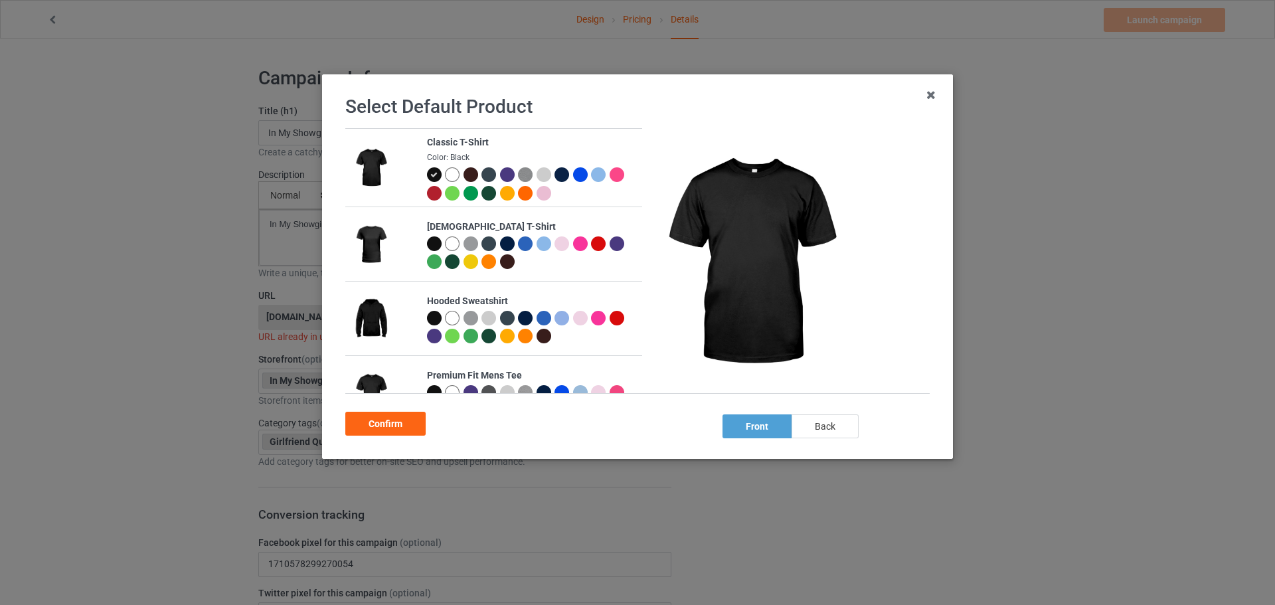
click at [832, 424] on div "back" at bounding box center [824, 426] width 67 height 24
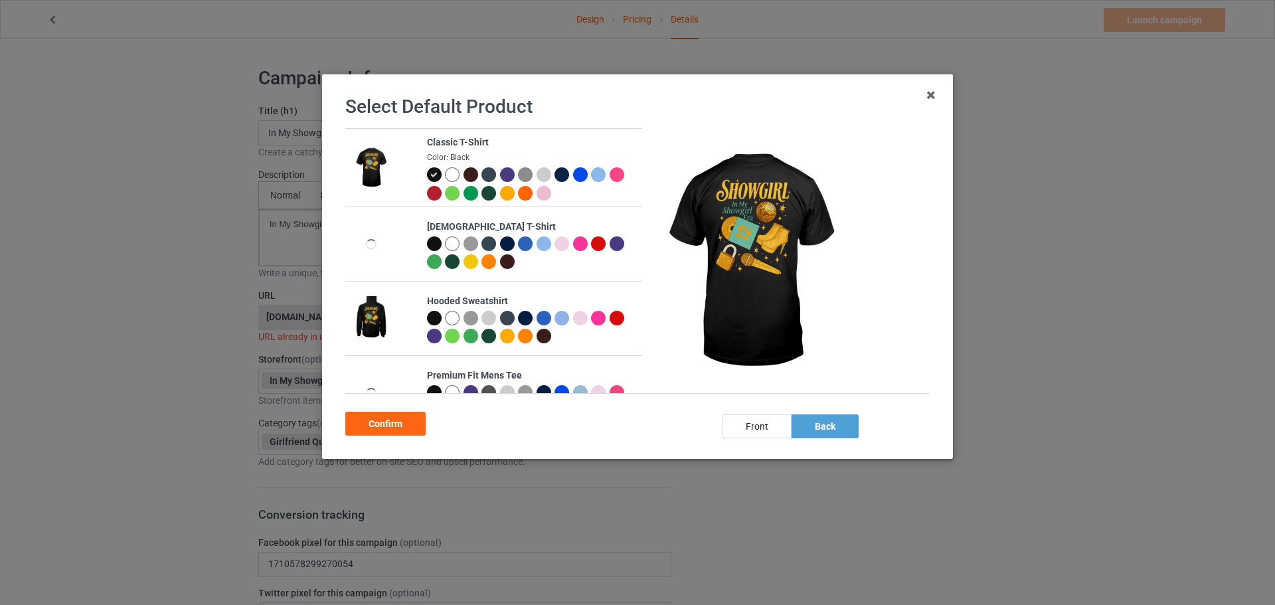
click at [431, 177] on icon at bounding box center [433, 174] width 7 height 7
click at [430, 173] on icon at bounding box center [433, 174] width 7 height 7
click at [402, 425] on div "Confirm" at bounding box center [385, 424] width 80 height 24
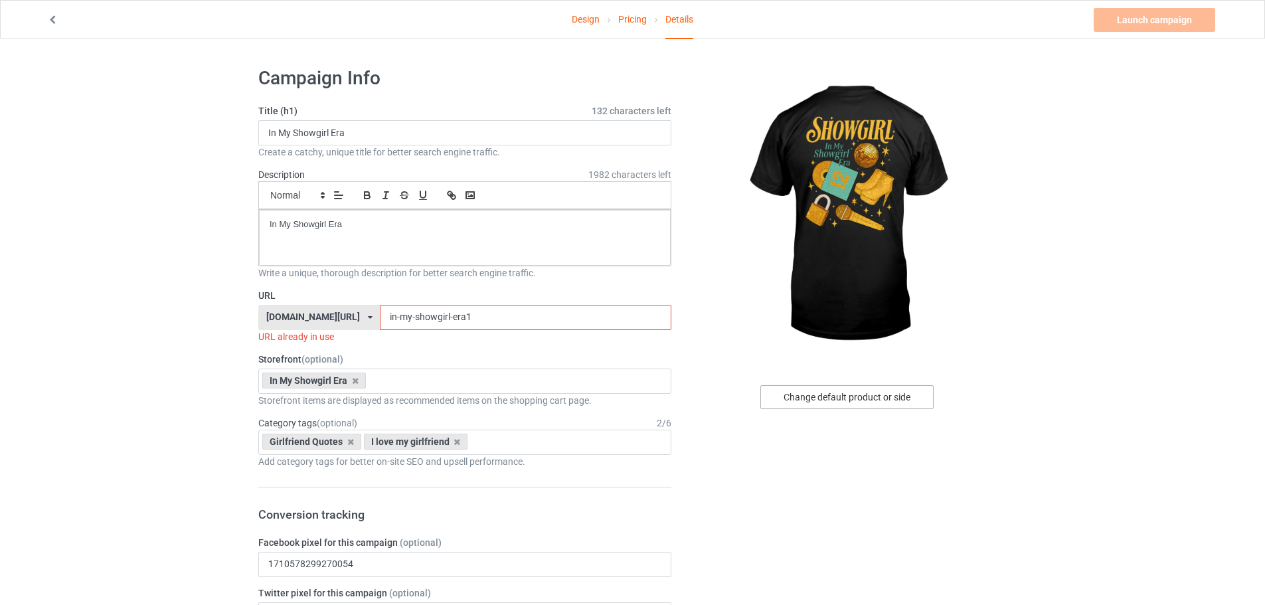
click at [882, 395] on div "Change default product or side" at bounding box center [846, 397] width 173 height 24
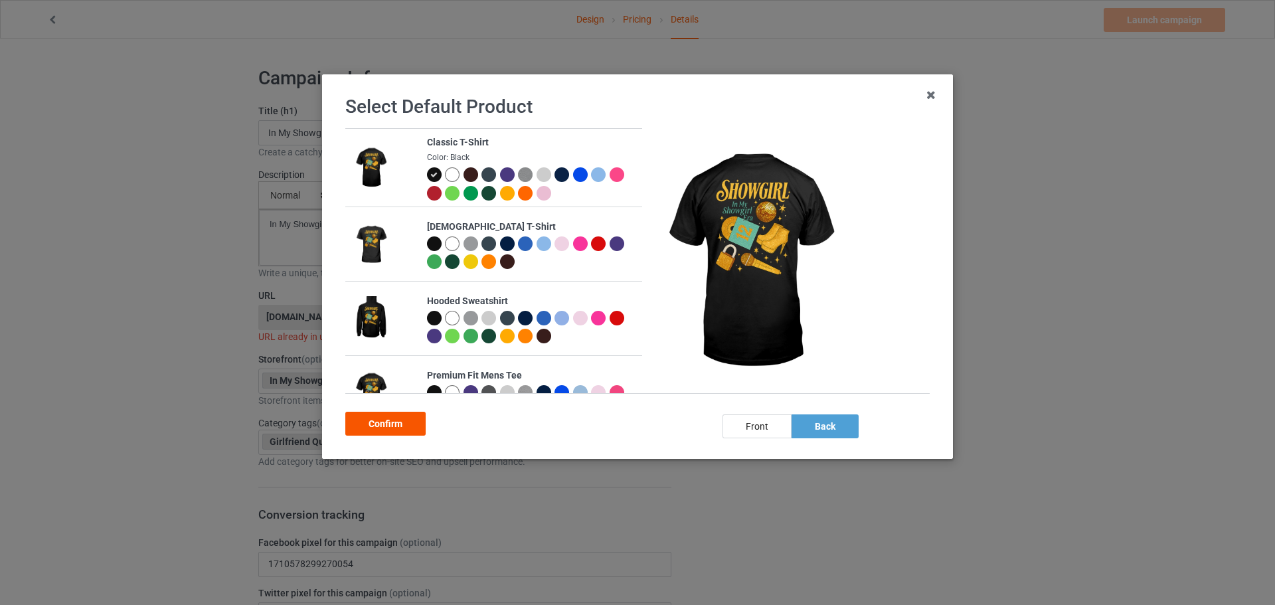
click at [401, 420] on div "Confirm" at bounding box center [385, 424] width 80 height 24
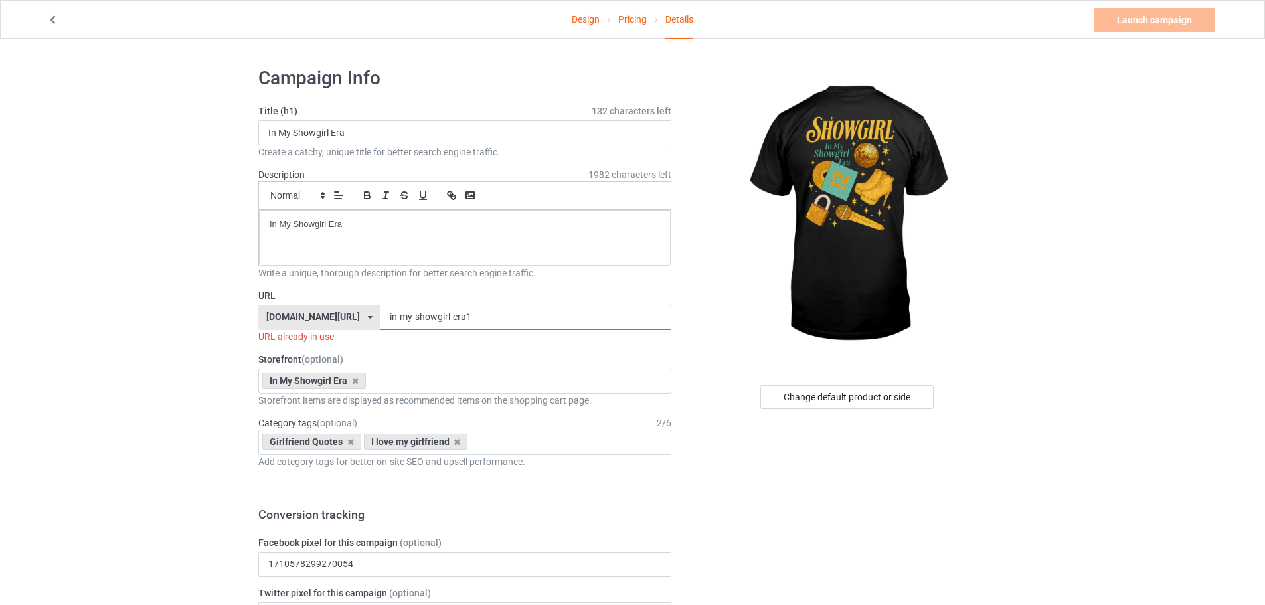
click at [457, 325] on input "in-my-showgirl-era1" at bounding box center [525, 317] width 291 height 25
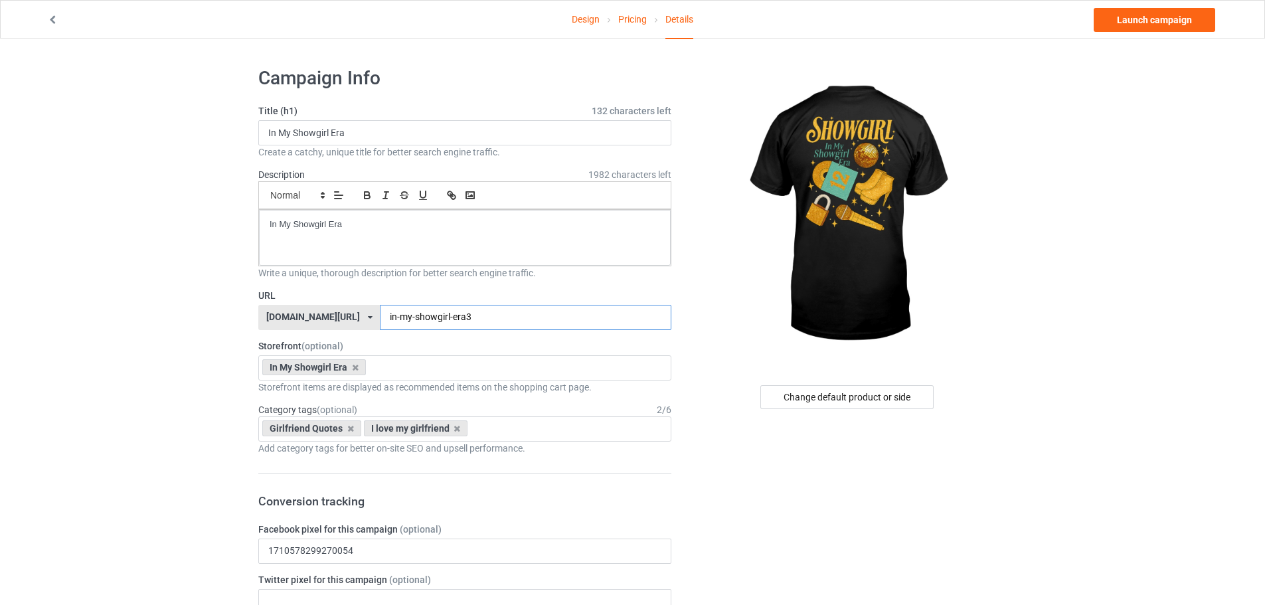
type input "in-my-showgirl-era3"
click at [715, 331] on div at bounding box center [848, 215] width 317 height 299
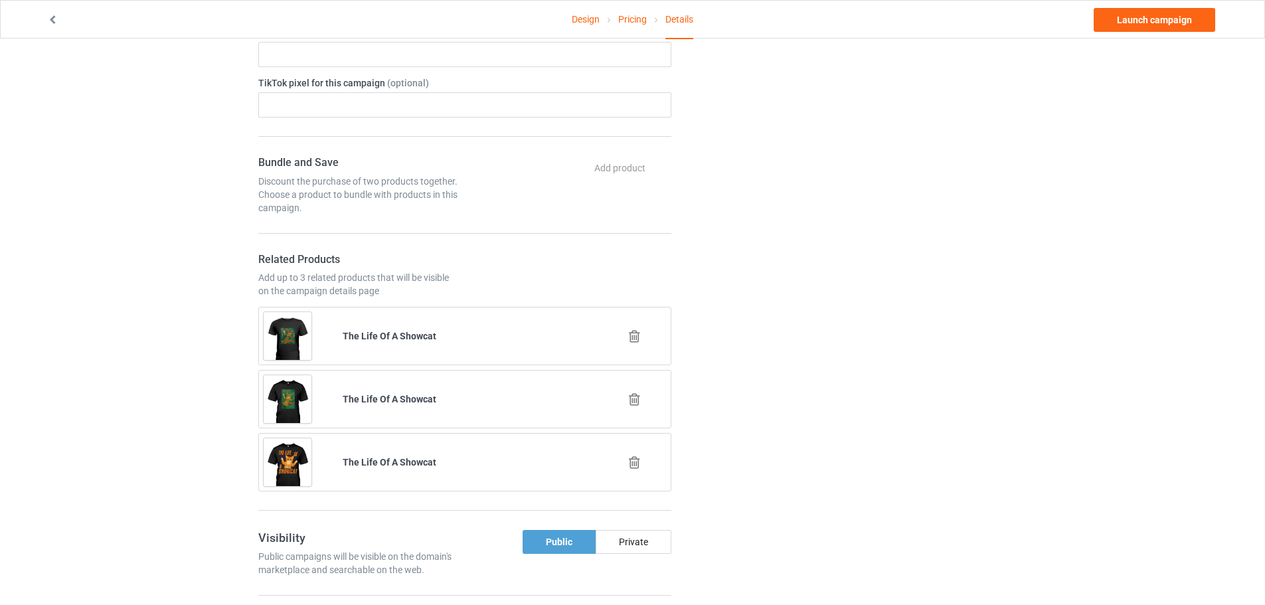
scroll to position [664, 0]
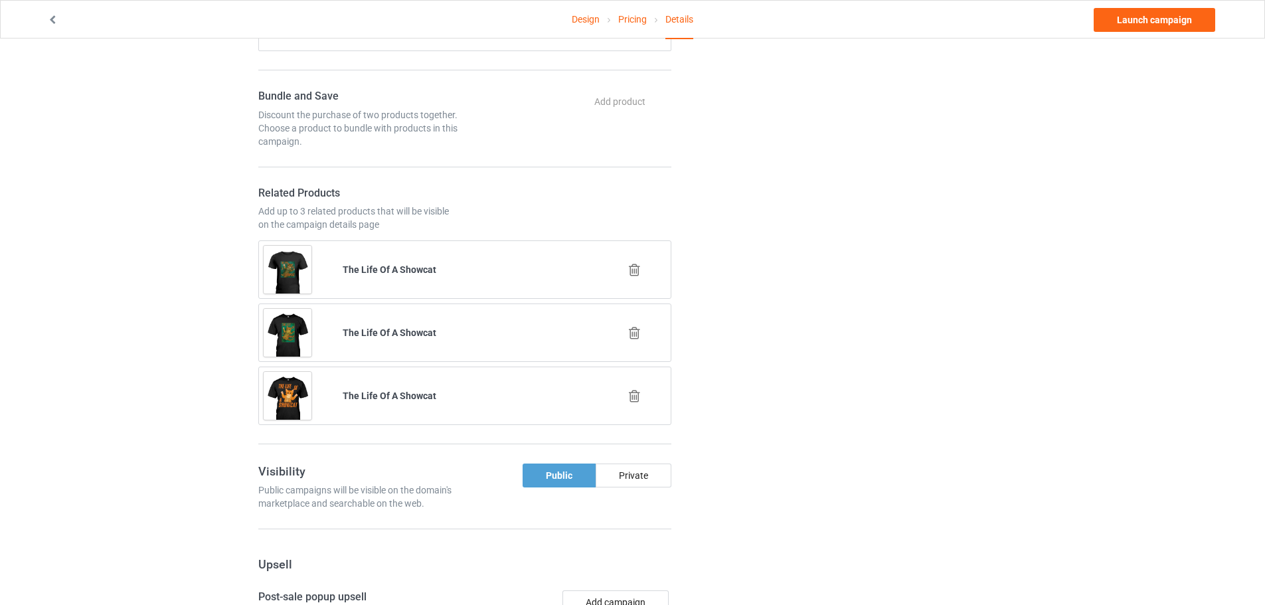
click at [633, 270] on icon at bounding box center [634, 270] width 17 height 14
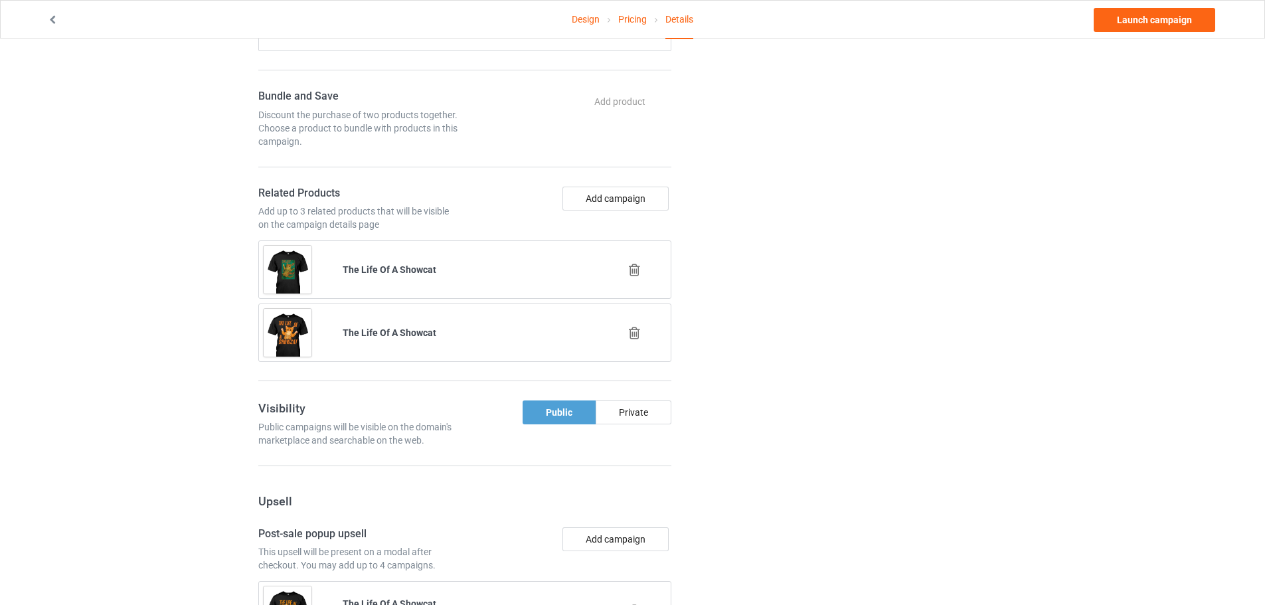
click at [637, 265] on icon at bounding box center [634, 270] width 17 height 14
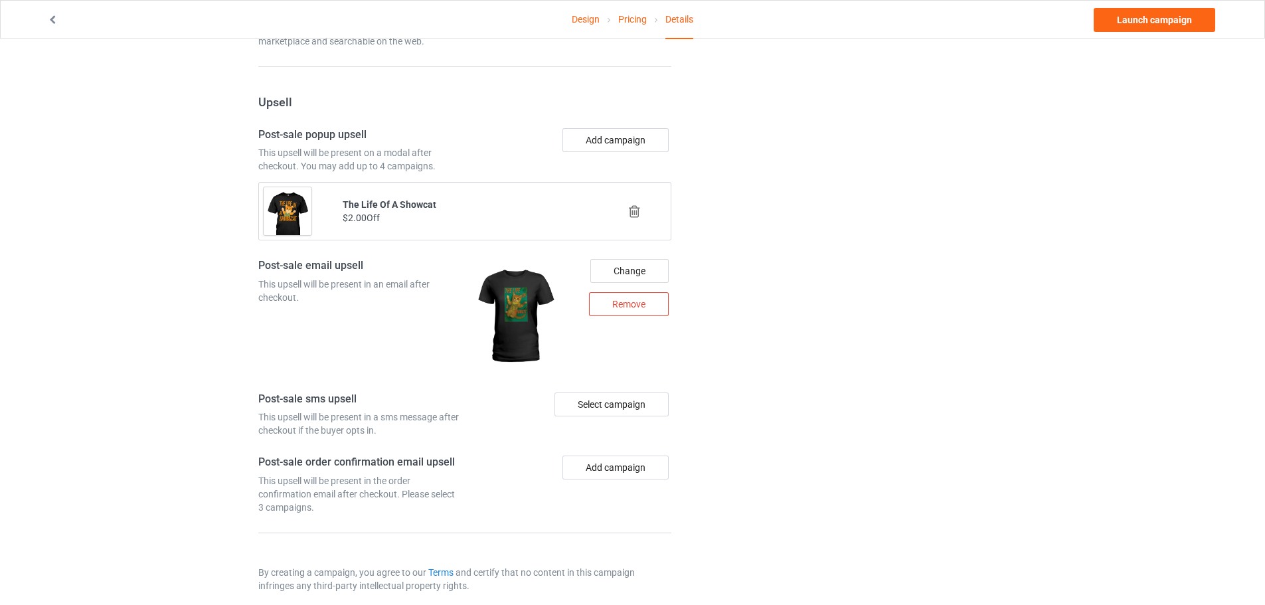
scroll to position [1015, 0]
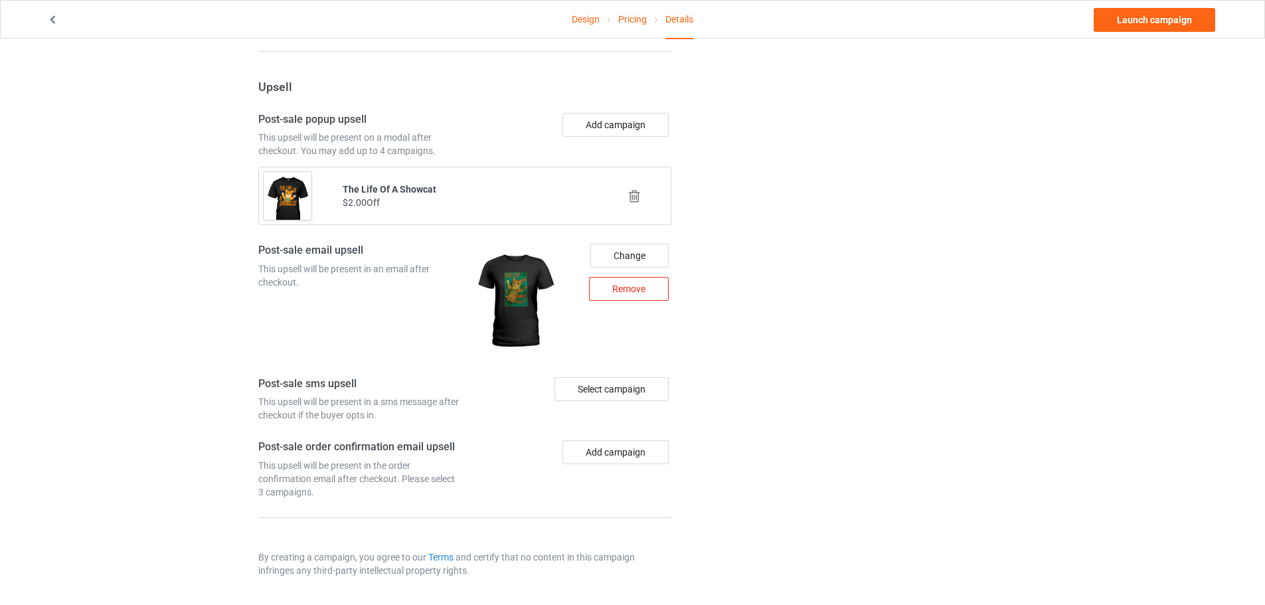
click at [634, 291] on div "Remove" at bounding box center [629, 289] width 80 height 24
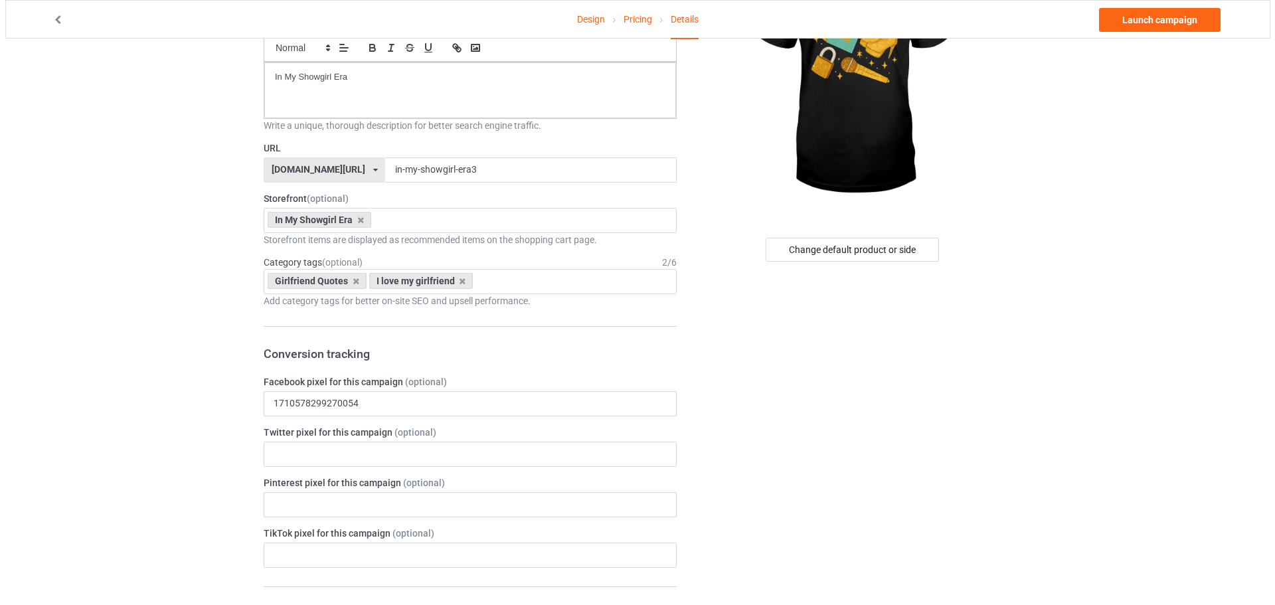
scroll to position [0, 0]
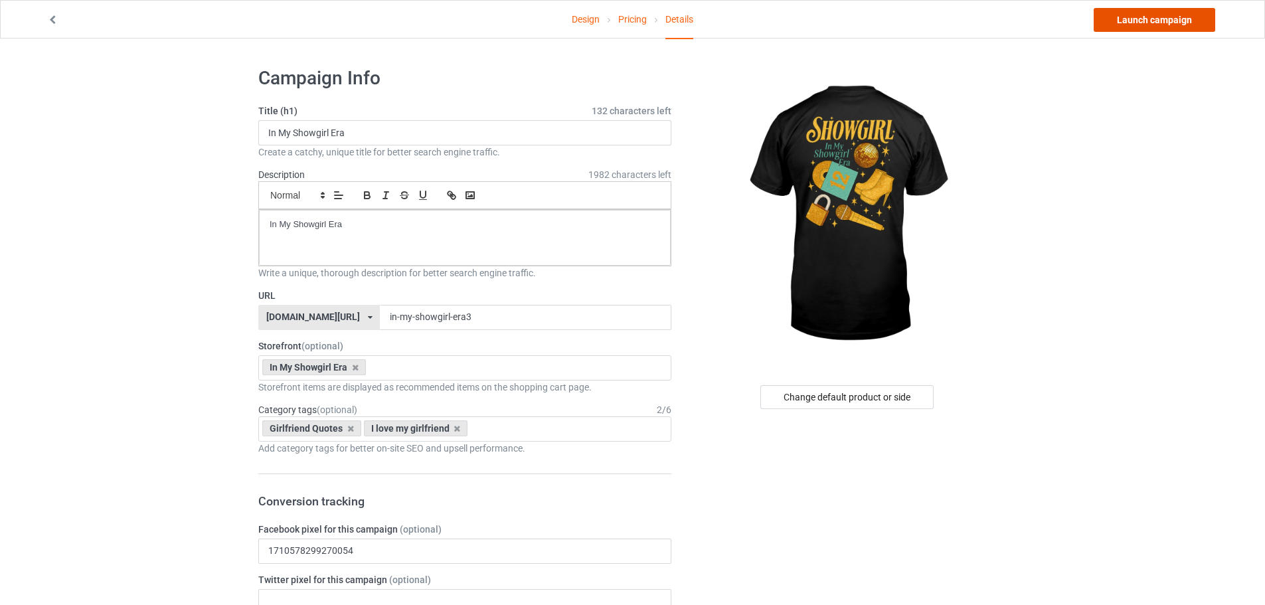
click at [1169, 23] on link "Launch campaign" at bounding box center [1155, 20] width 122 height 24
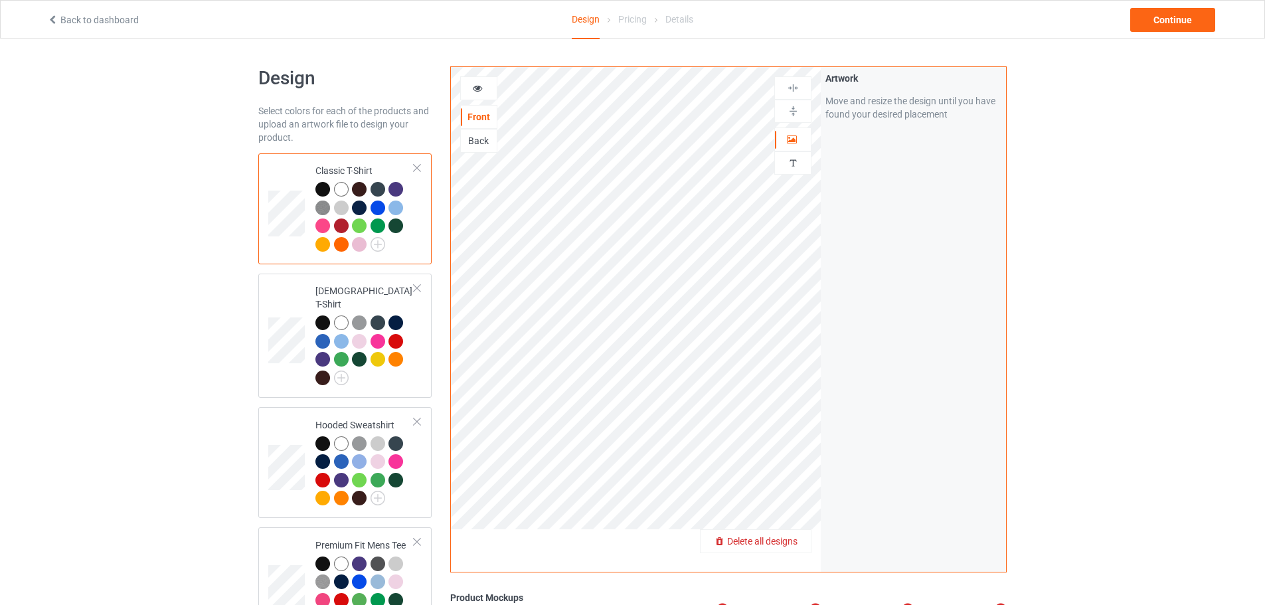
click at [790, 540] on span "Delete all designs" at bounding box center [762, 541] width 70 height 11
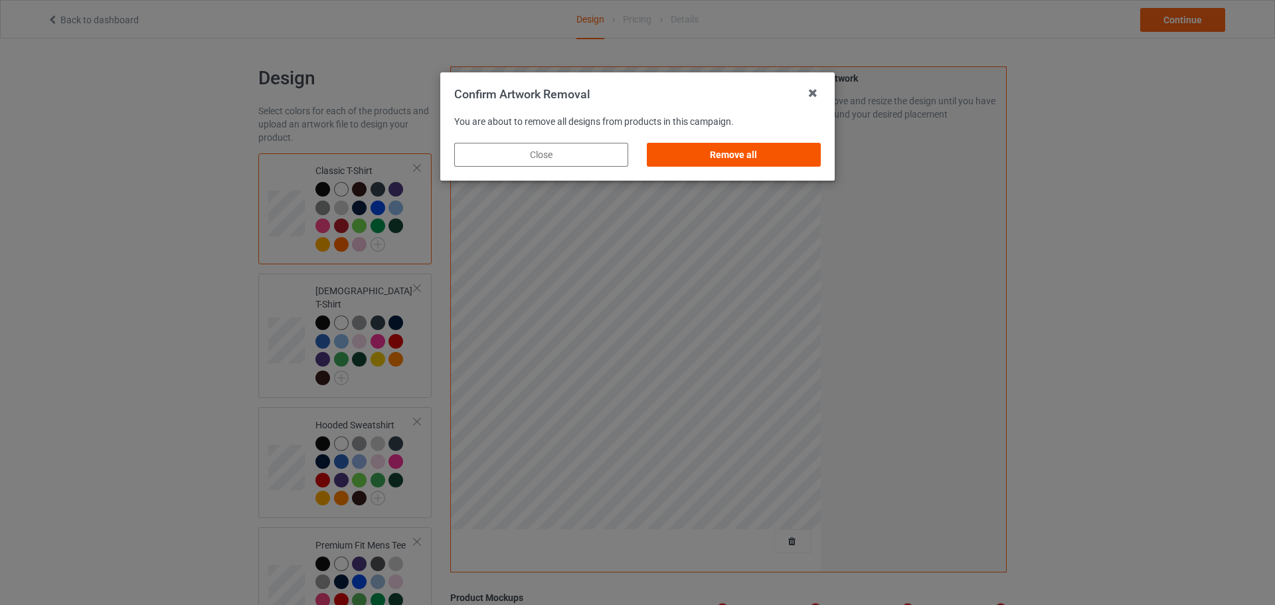
click at [743, 153] on div "Remove all" at bounding box center [734, 155] width 174 height 24
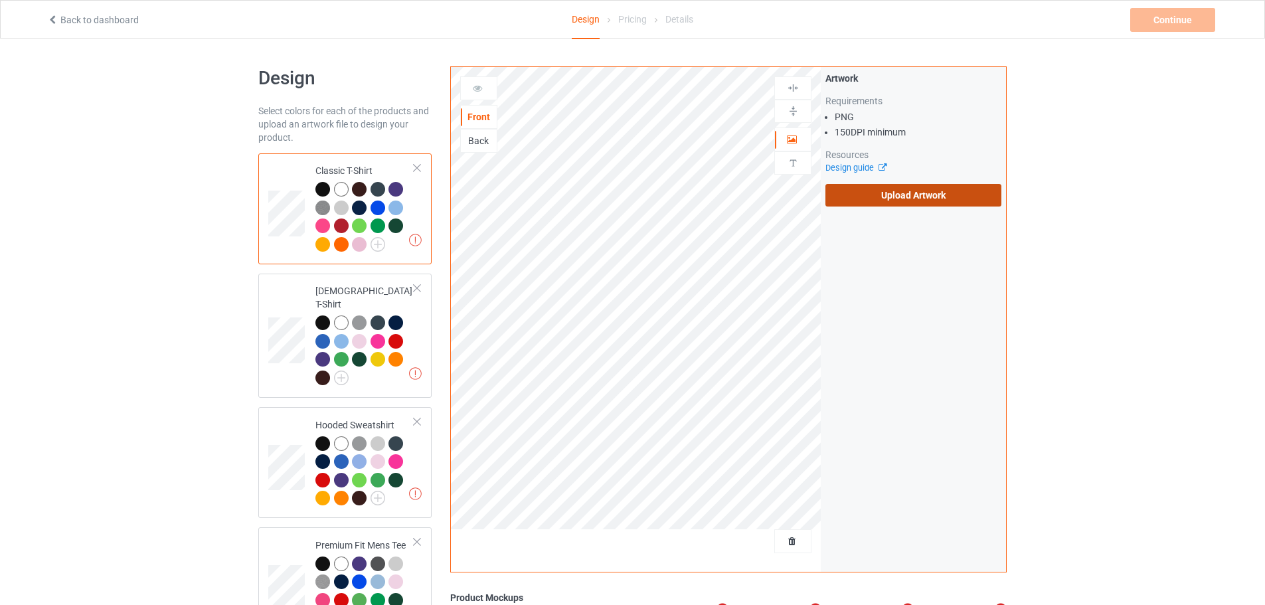
click at [902, 196] on label "Upload Artwork" at bounding box center [913, 195] width 176 height 23
click at [0, 0] on input "Upload Artwork" at bounding box center [0, 0] width 0 height 0
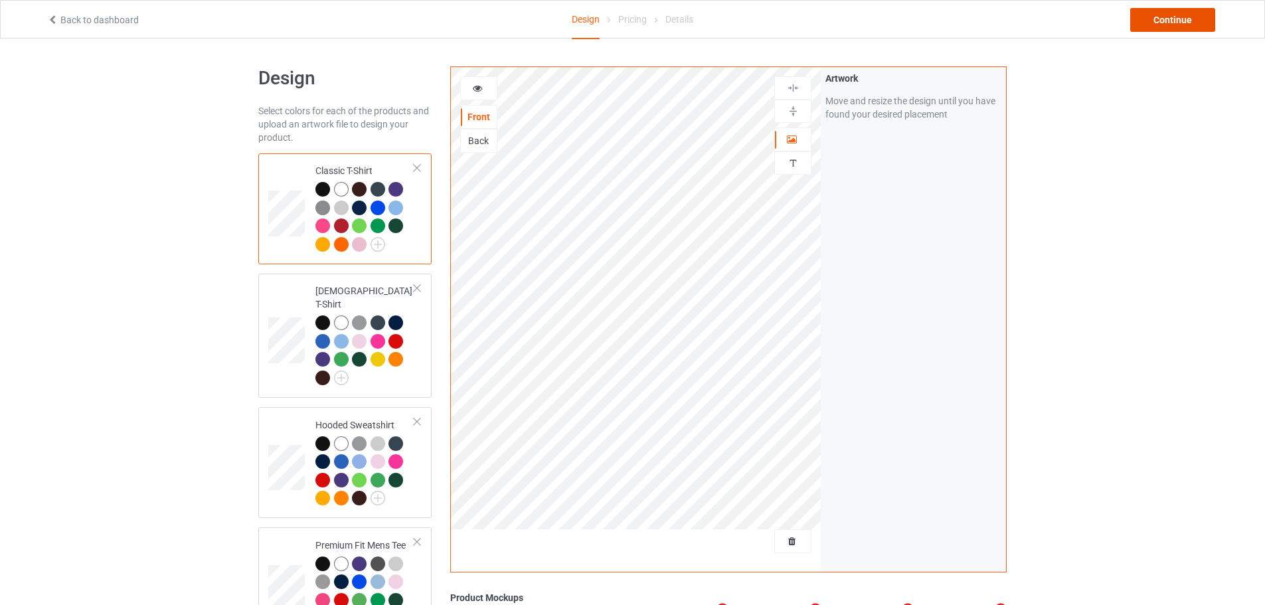
click at [1195, 21] on div "Continue" at bounding box center [1172, 20] width 85 height 24
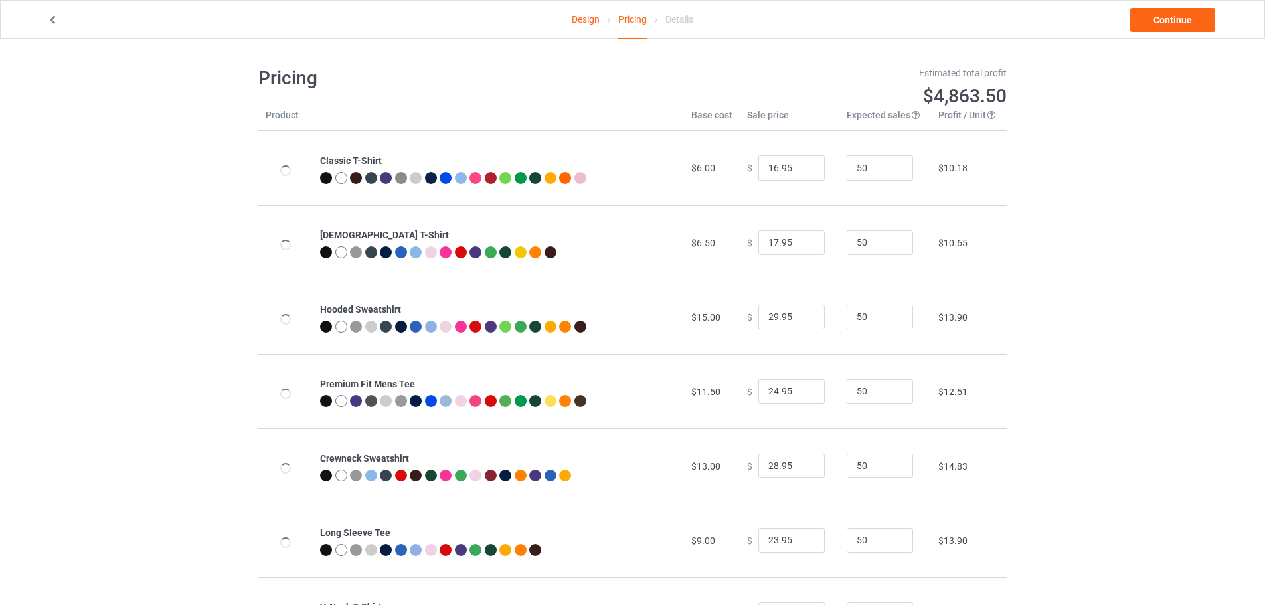
click at [590, 25] on link "Design" at bounding box center [586, 19] width 28 height 37
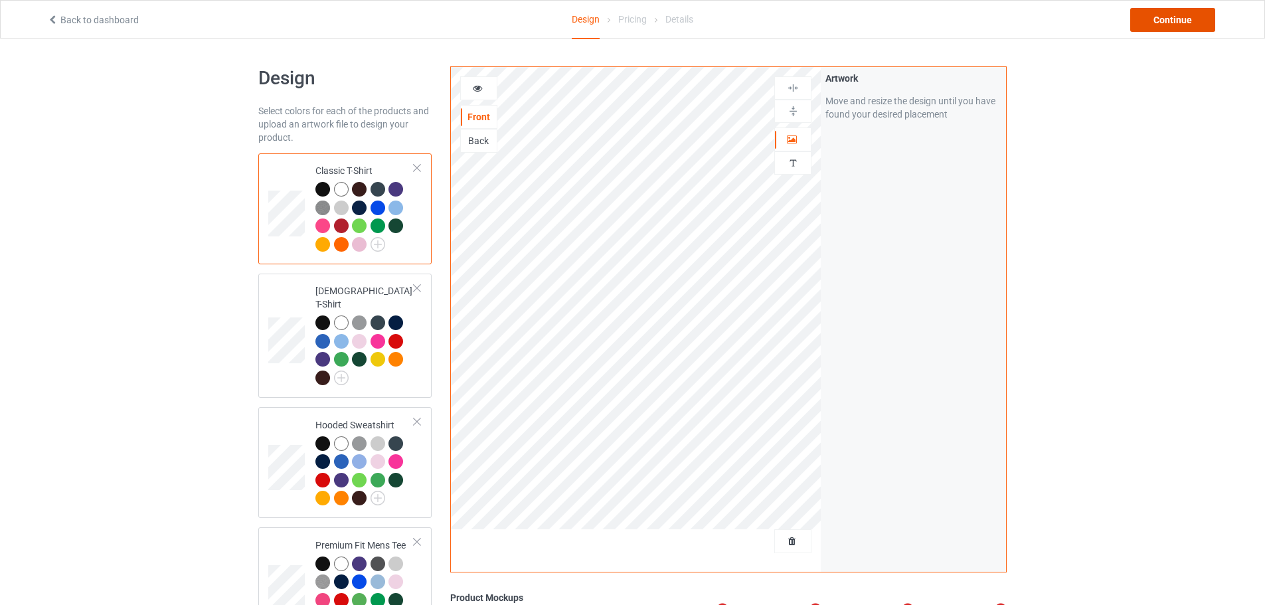
click at [1211, 18] on div "Continue" at bounding box center [1172, 20] width 85 height 24
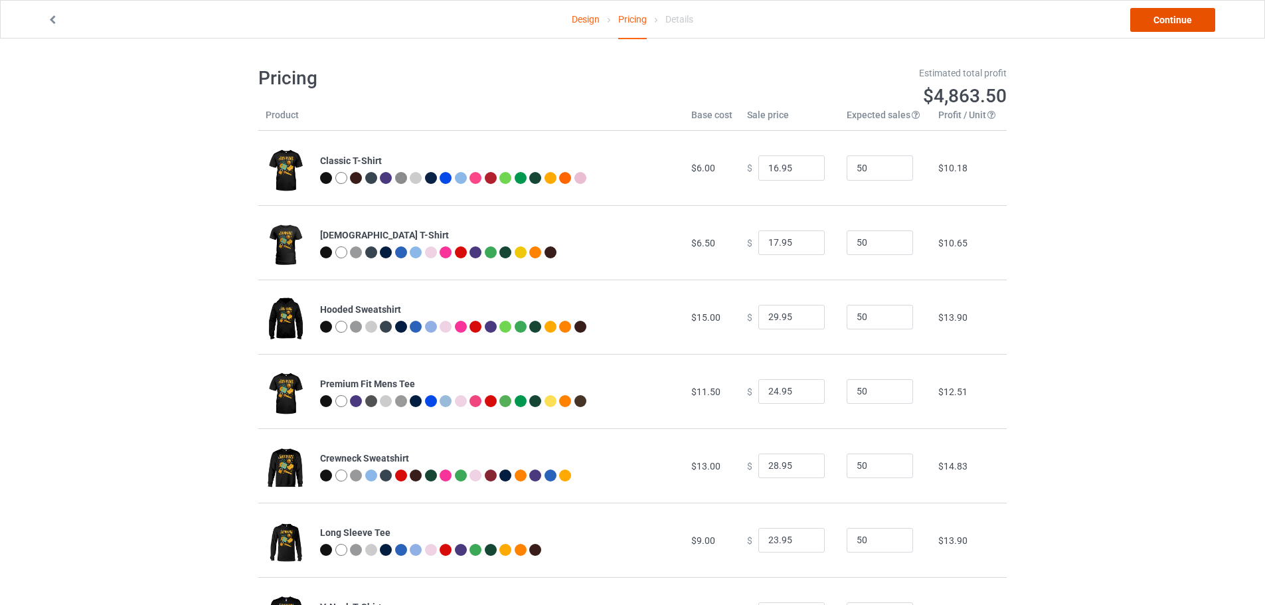
click at [1179, 16] on link "Continue" at bounding box center [1172, 20] width 85 height 24
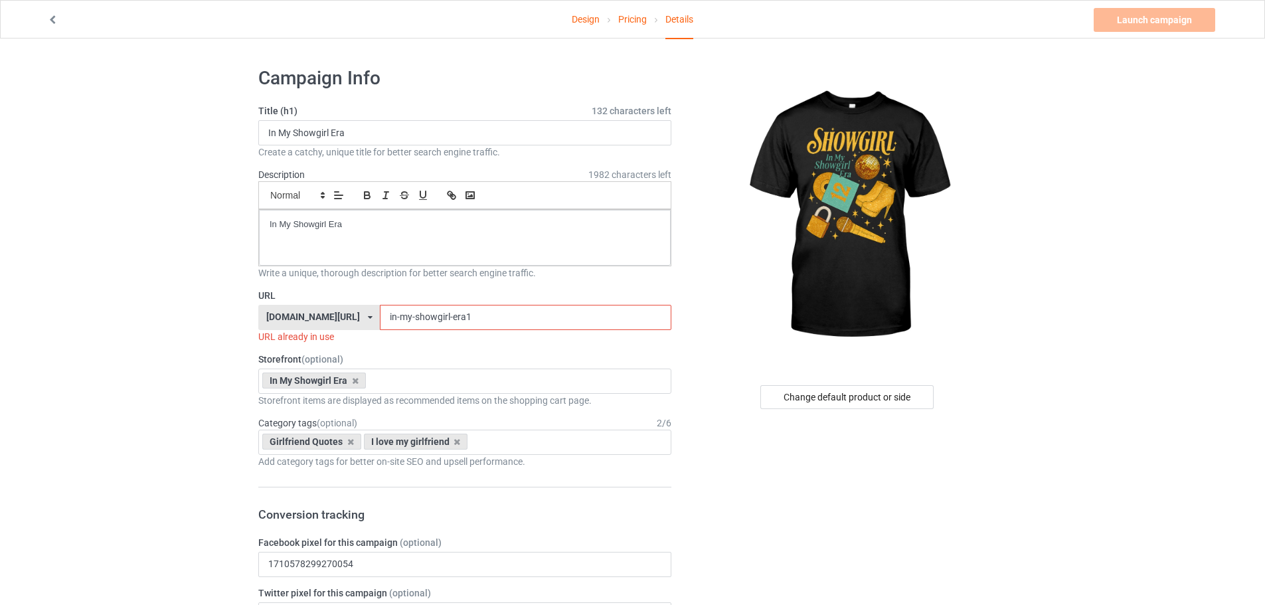
click at [490, 304] on div "URL [DOMAIN_NAME][URL] [DOMAIN_NAME][URL] [DOMAIN_NAME][URL] 5cb6a7b341bc850a22…" at bounding box center [464, 316] width 413 height 54
click at [489, 320] on input "in-my-showgirl-era1" at bounding box center [525, 317] width 291 height 25
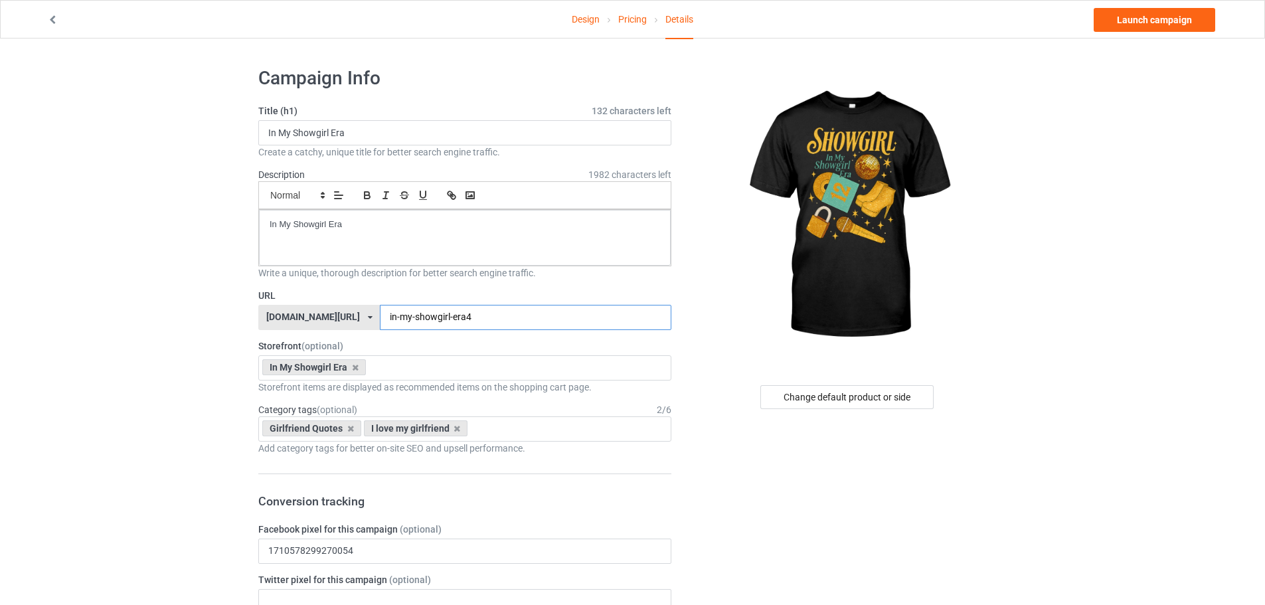
type input "in-my-showgirl-era4"
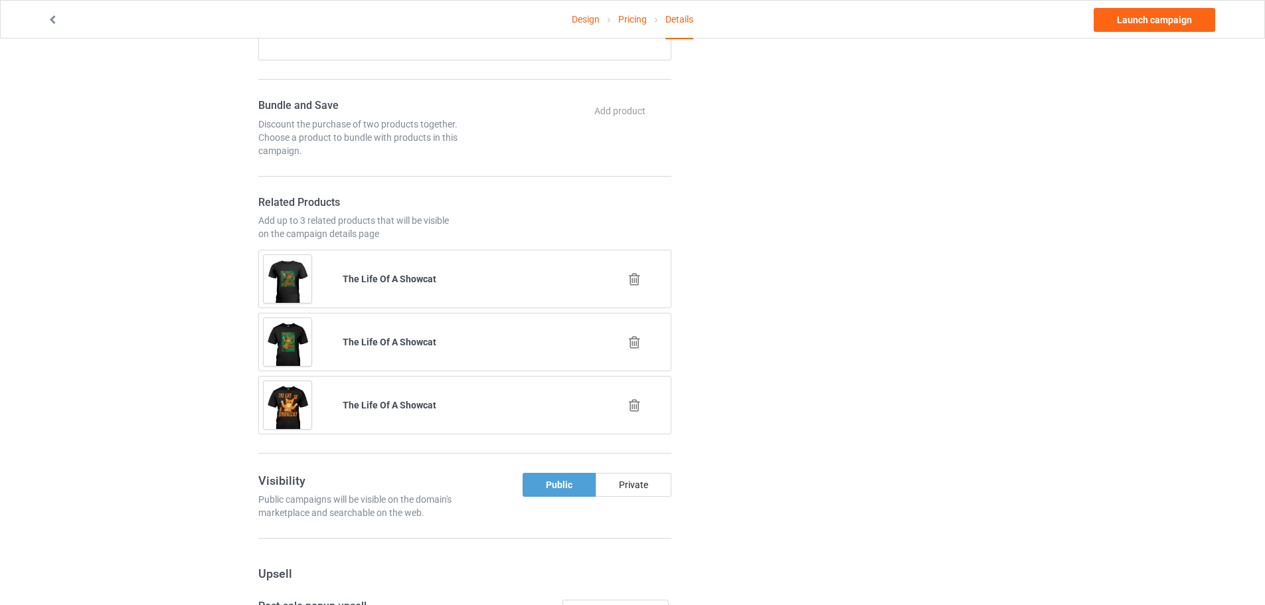
scroll to position [730, 0]
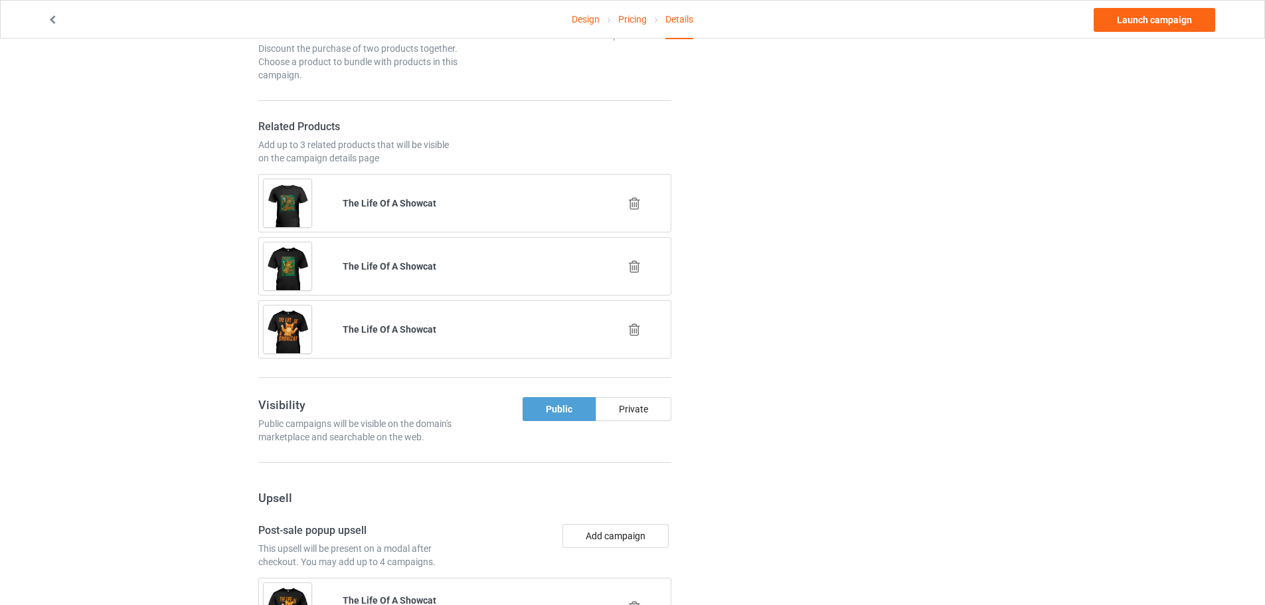
click at [631, 270] on icon at bounding box center [634, 267] width 17 height 14
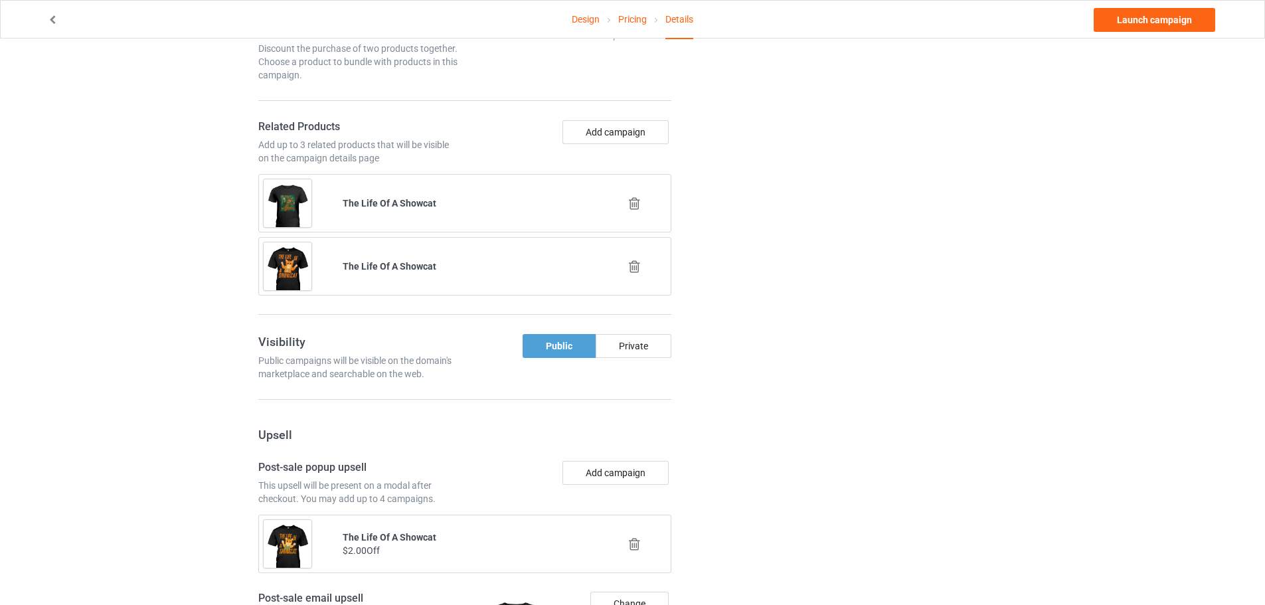
click at [636, 203] on icon at bounding box center [634, 204] width 17 height 14
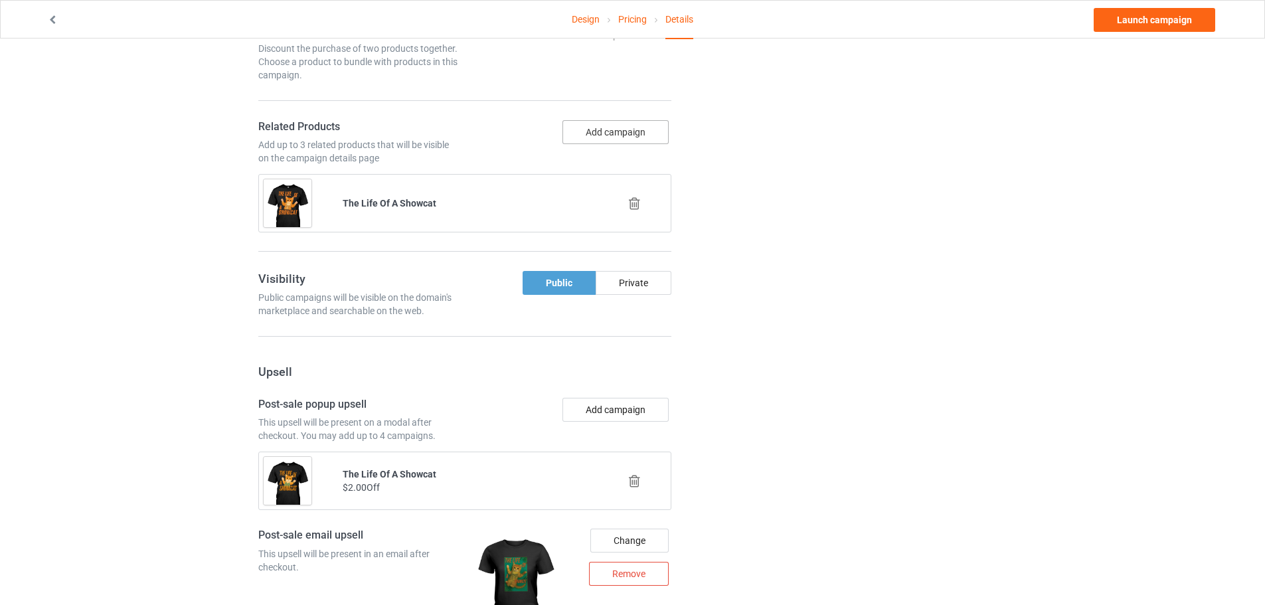
click at [617, 138] on button "Add campaign" at bounding box center [615, 132] width 106 height 24
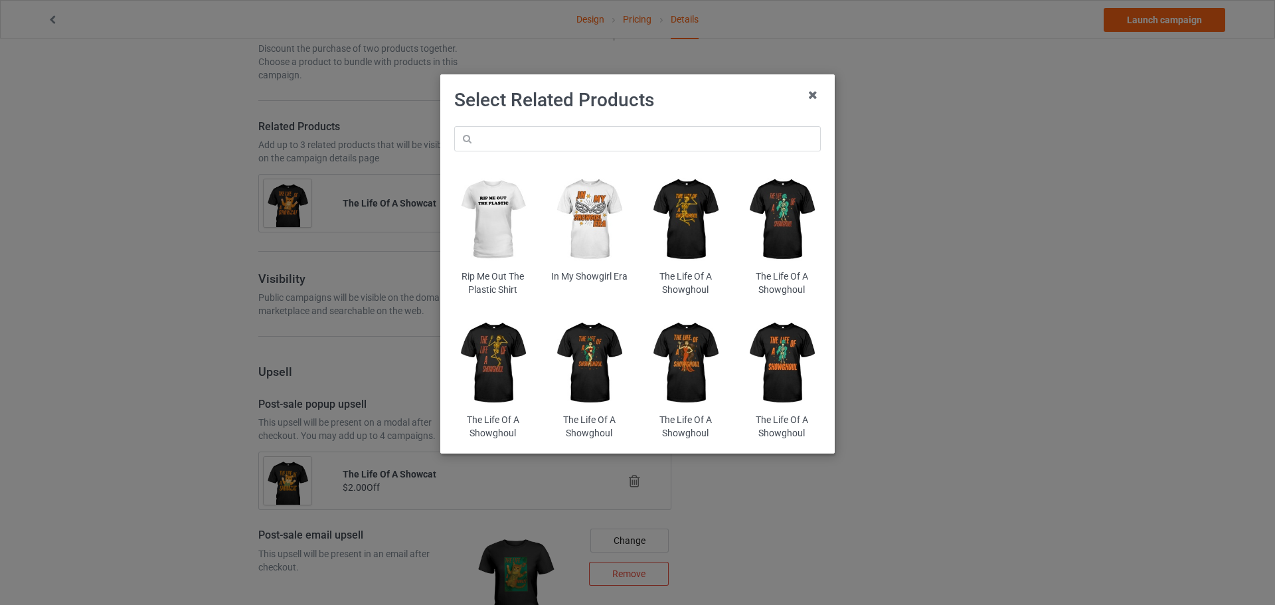
click at [817, 94] on icon at bounding box center [812, 94] width 21 height 21
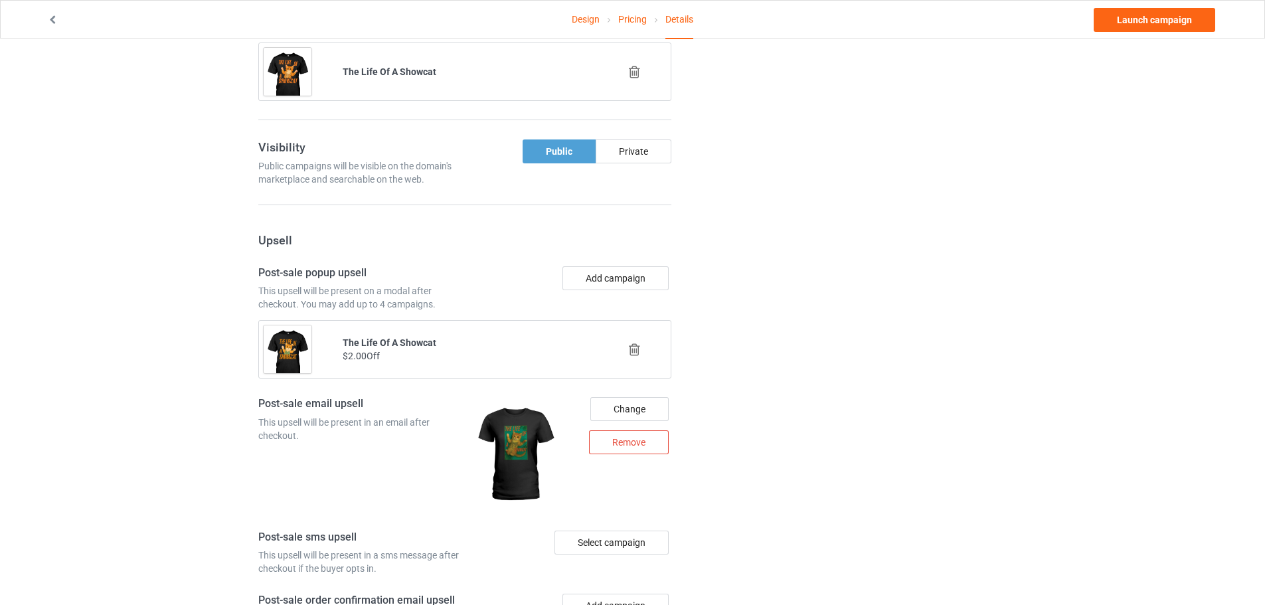
scroll to position [863, 0]
click at [646, 446] on div "Remove" at bounding box center [629, 441] width 80 height 24
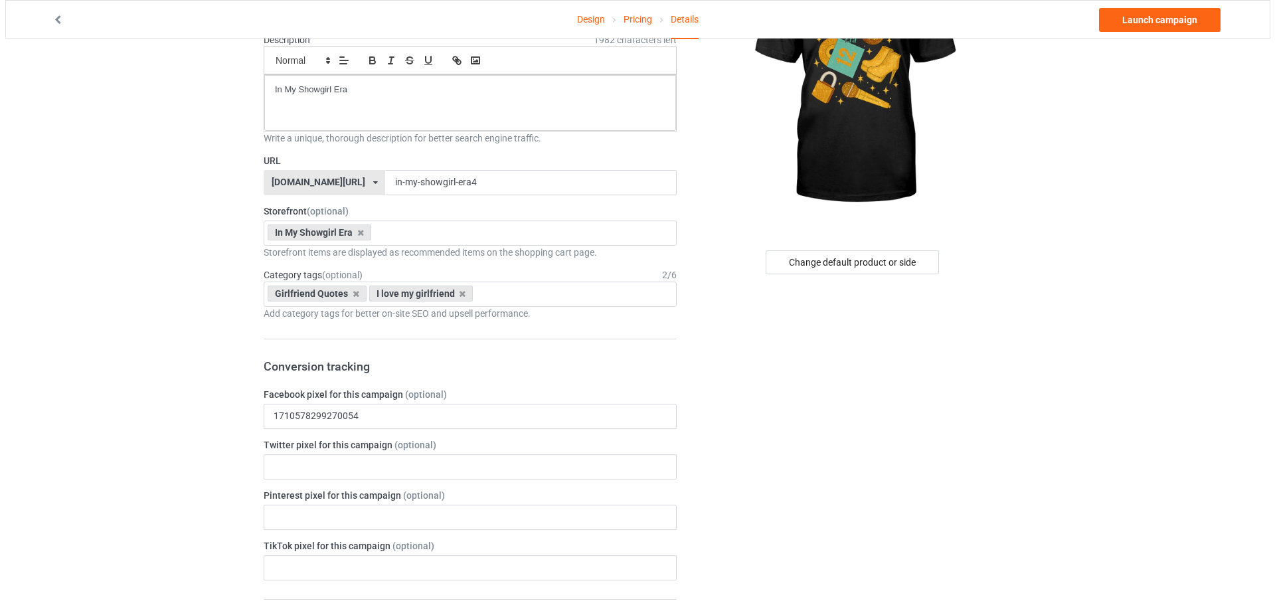
scroll to position [0, 0]
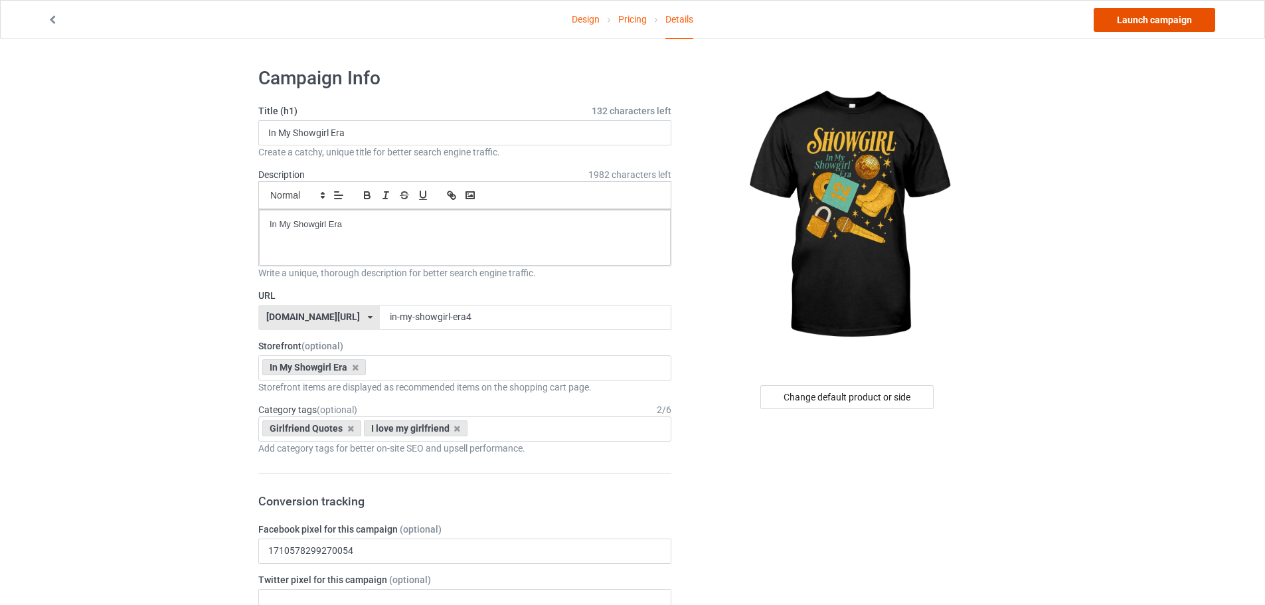
click at [1159, 13] on link "Launch campaign" at bounding box center [1155, 20] width 122 height 24
